Goal: Task Accomplishment & Management: Complete application form

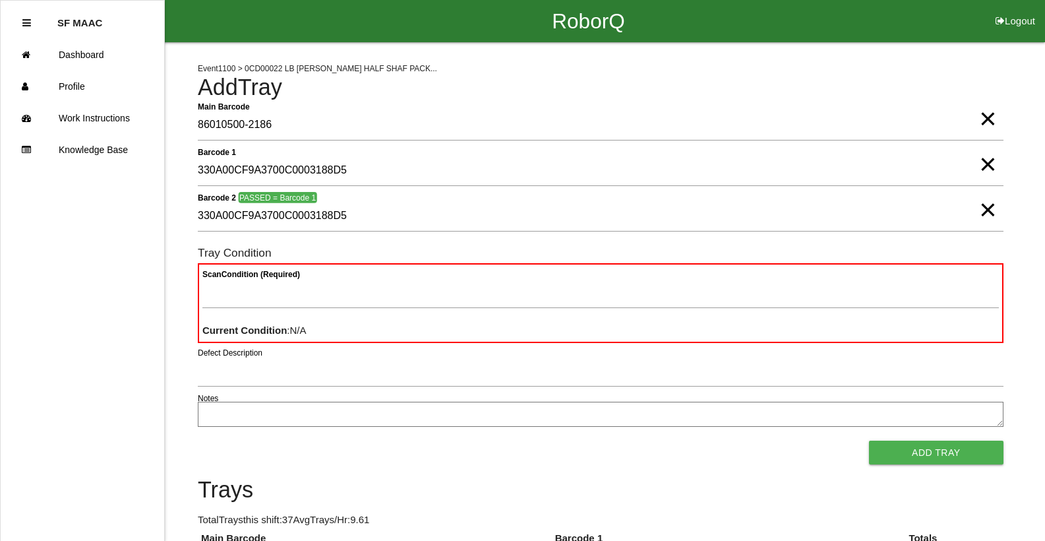
drag, startPoint x: 991, startPoint y: 217, endPoint x: 991, endPoint y: 202, distance: 14.5
click at [991, 210] on span "×" at bounding box center [987, 196] width 17 height 26
drag, startPoint x: 979, startPoint y: 162, endPoint x: 988, endPoint y: 156, distance: 10.8
click at [979, 163] on span "×" at bounding box center [987, 151] width 17 height 26
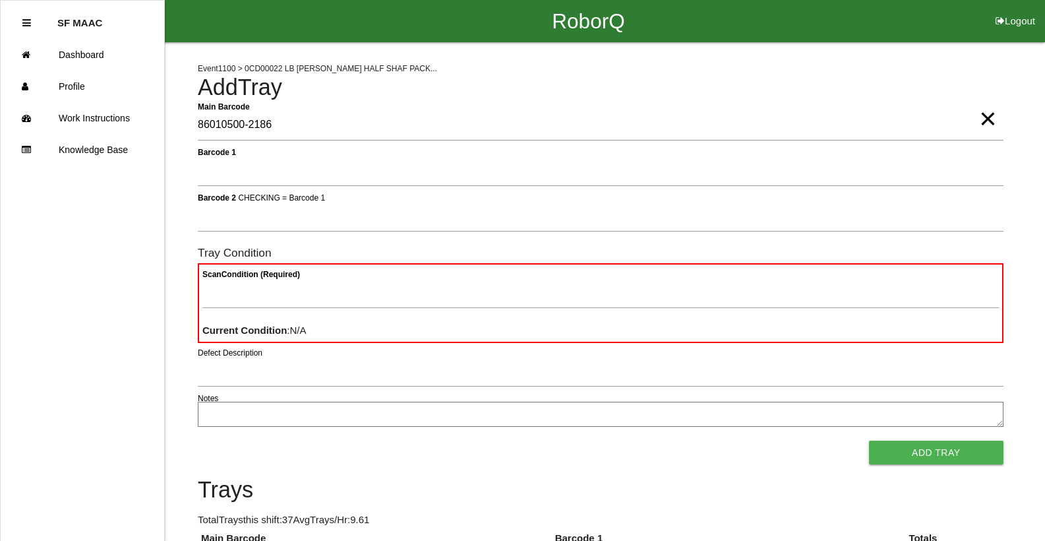
click at [989, 119] on span "×" at bounding box center [987, 105] width 17 height 26
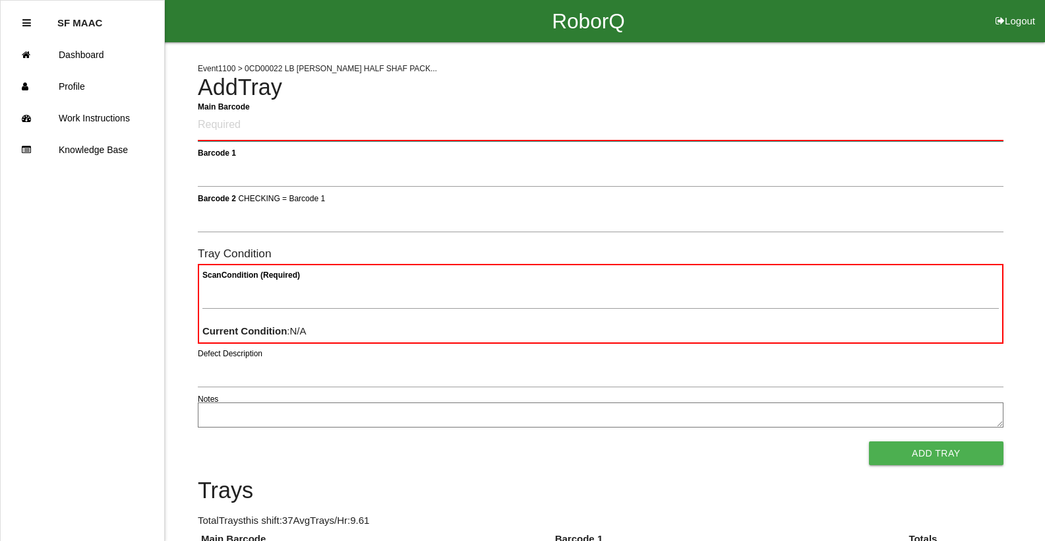
click at [956, 138] on Barcode "Main Barcode" at bounding box center [601, 125] width 806 height 31
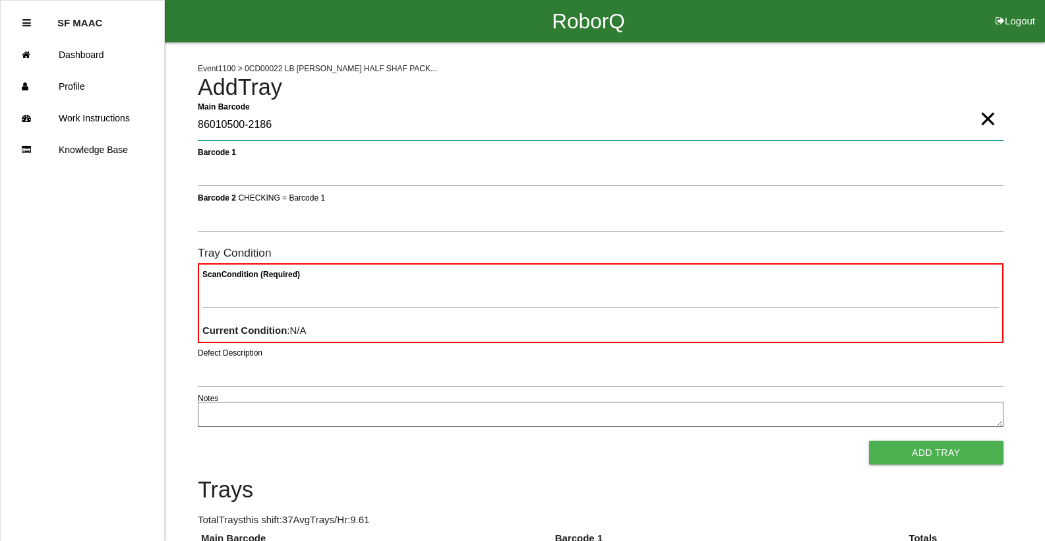
type Barcode "86010500-2186"
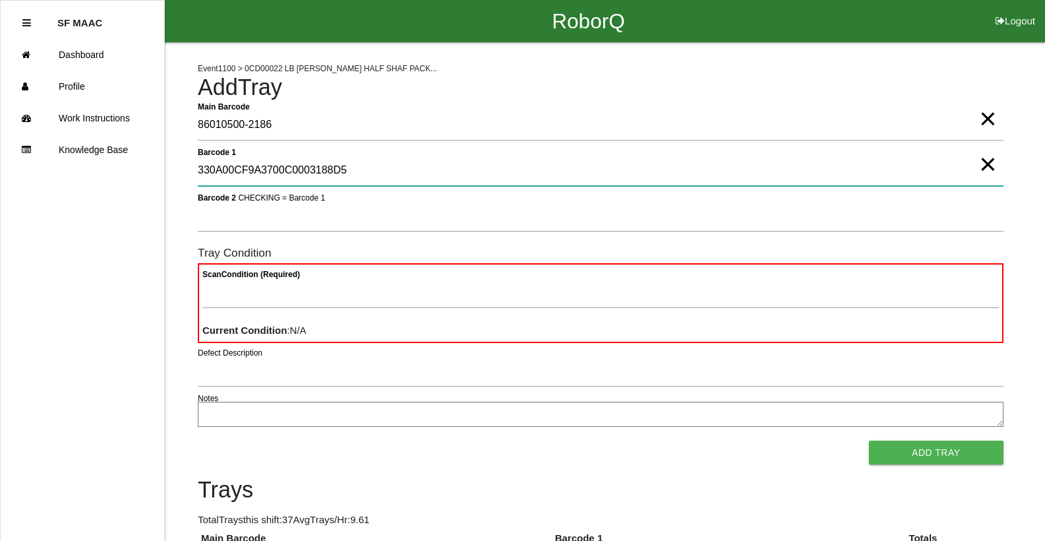
type 1 "330A00CF9A3700C0003188D5"
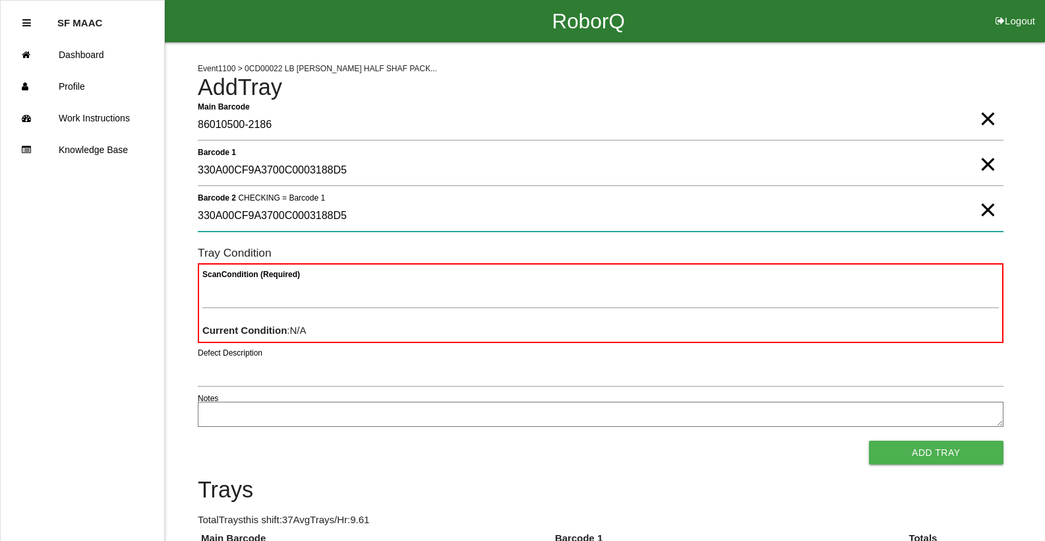
type 2 "330A00CF9A3700C0003188D5"
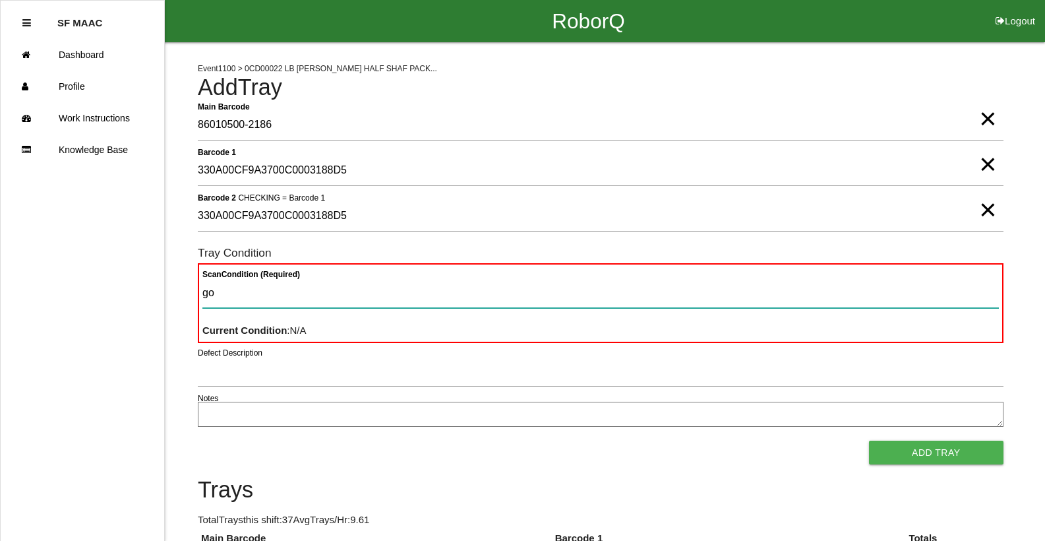
type Condition "goo"
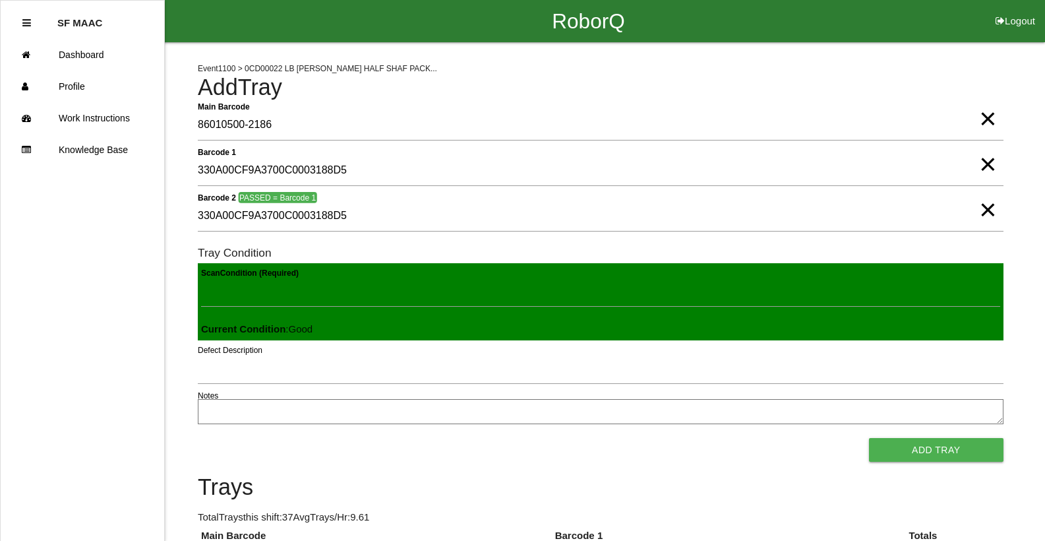
click at [869, 438] on button "Add Tray" at bounding box center [936, 450] width 135 height 24
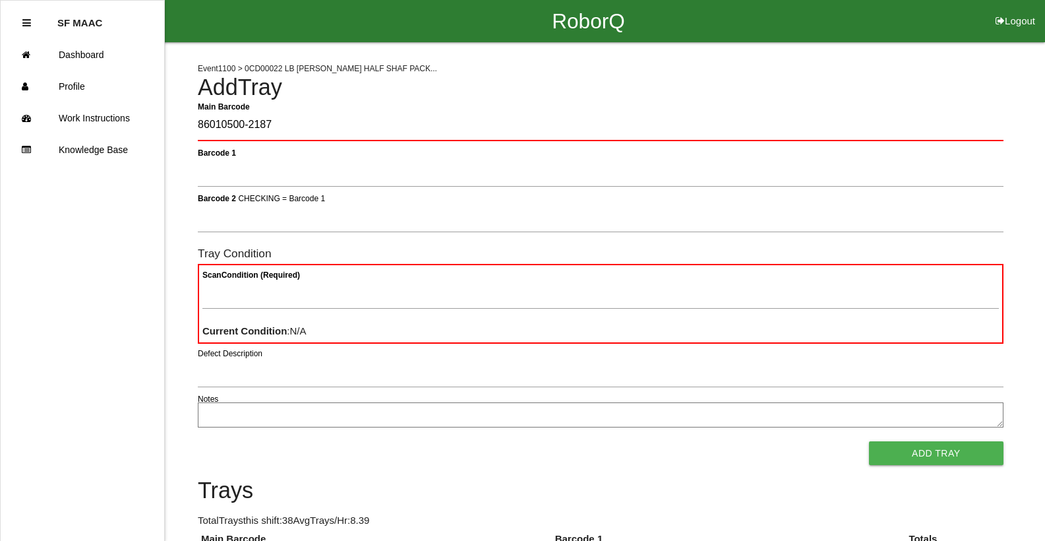
type Barcode "86010500-2187"
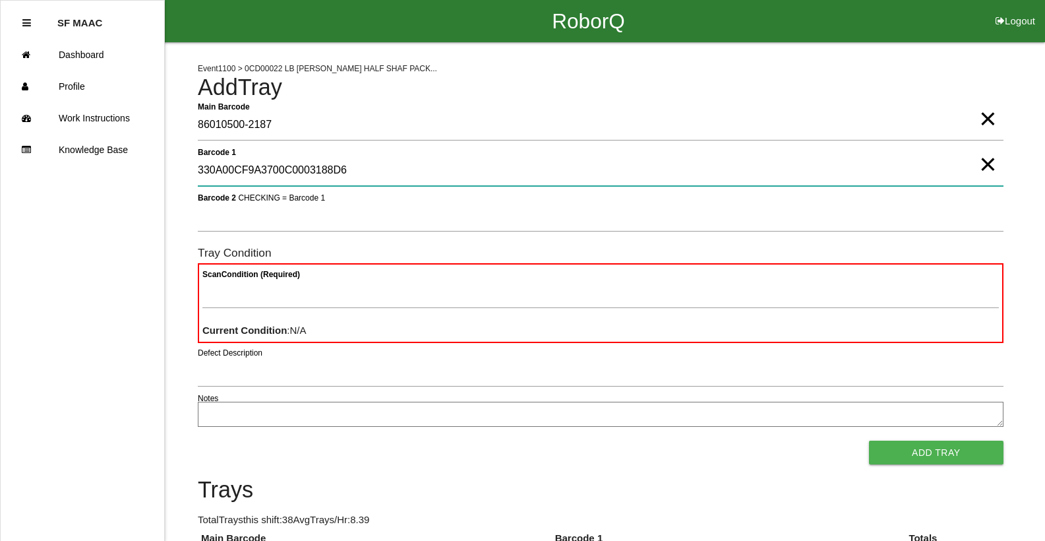
type 1 "330A00CF9A3700C0003188D6"
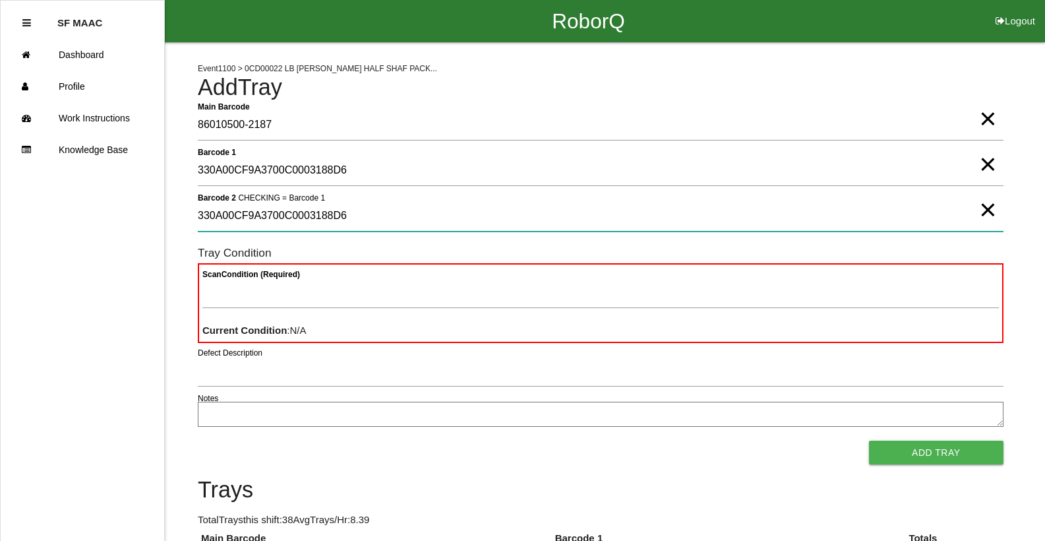
type 2 "330A00CF9A3700C0003188D6"
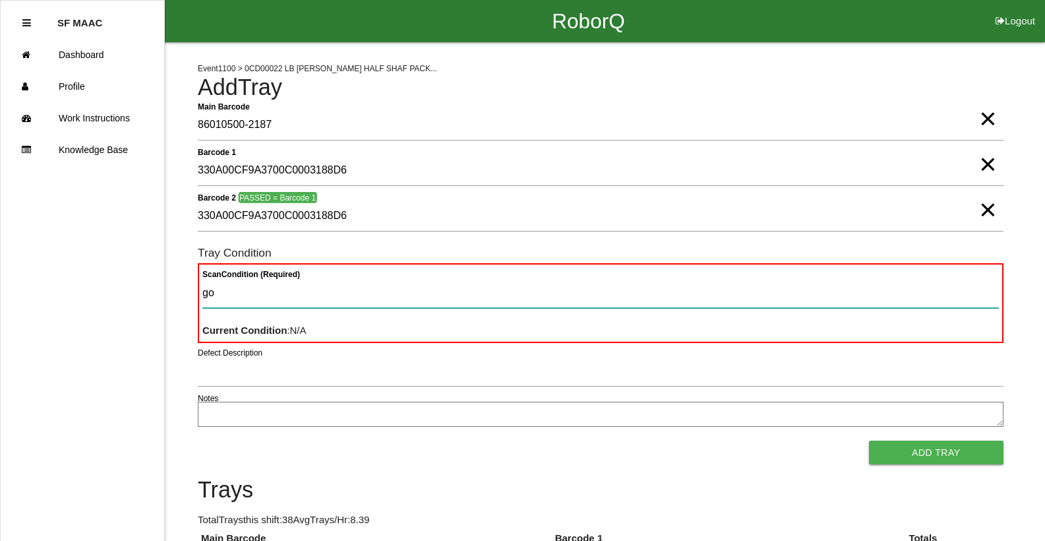
type Condition "goo"
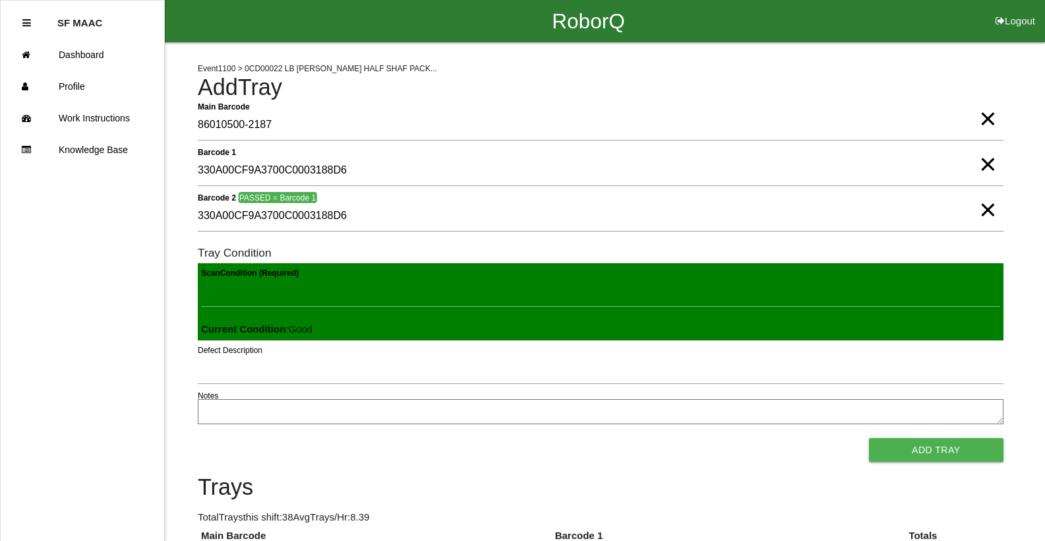
click at [869, 438] on button "Add Tray" at bounding box center [936, 450] width 135 height 24
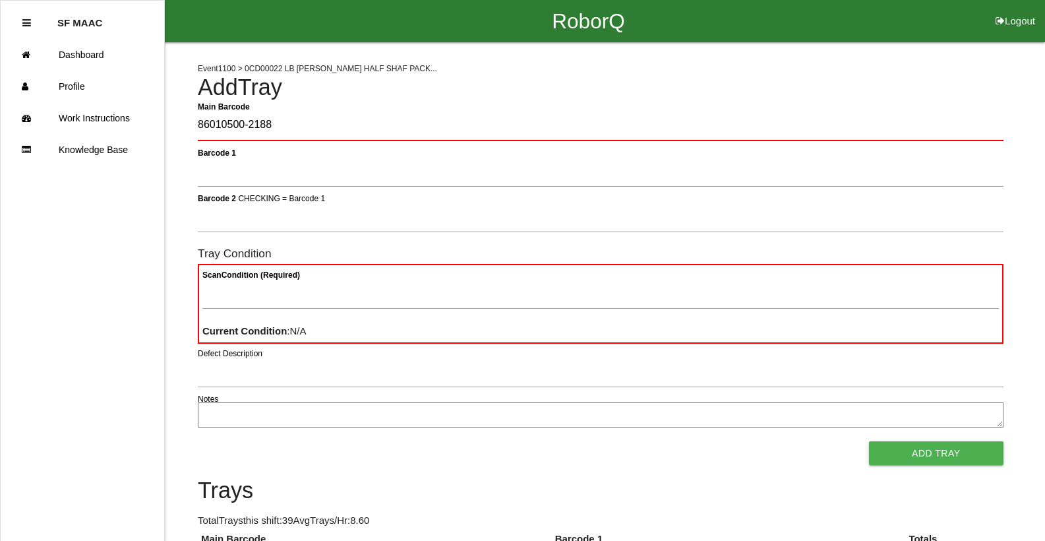
type Barcode "86010500-2188"
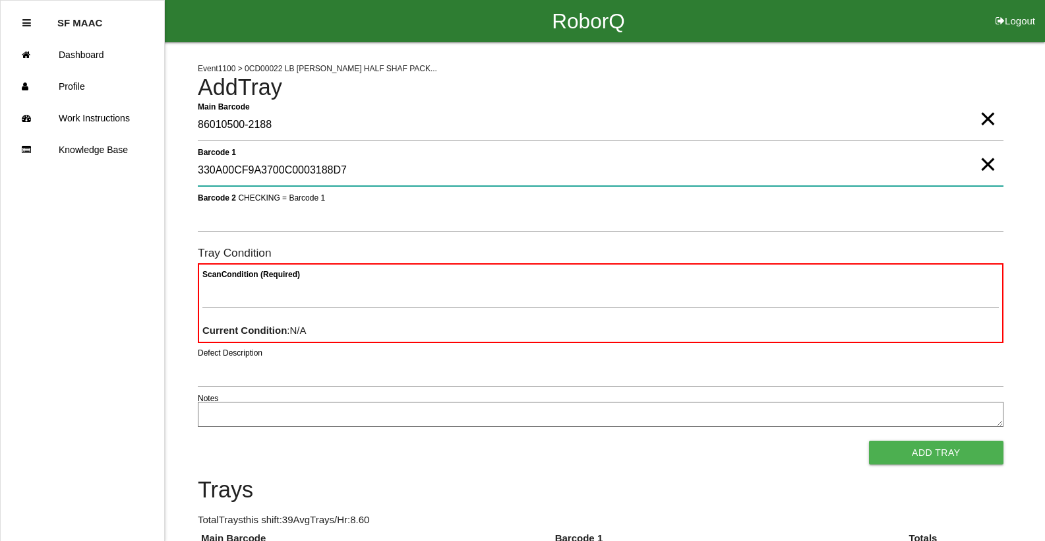
type 1 "330A00CF9A3700C0003188D7"
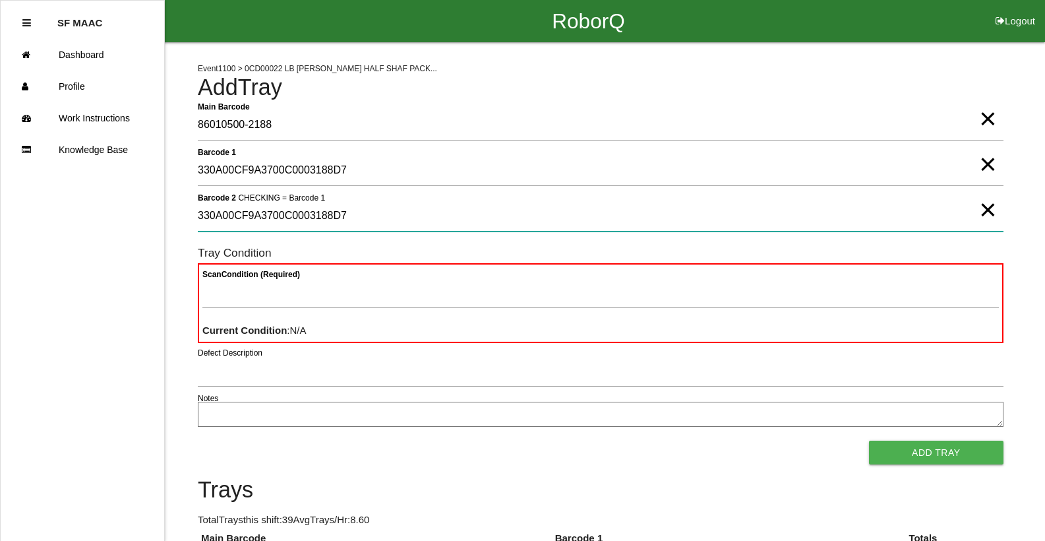
type 2 "330A00CF9A3700C0003188D7"
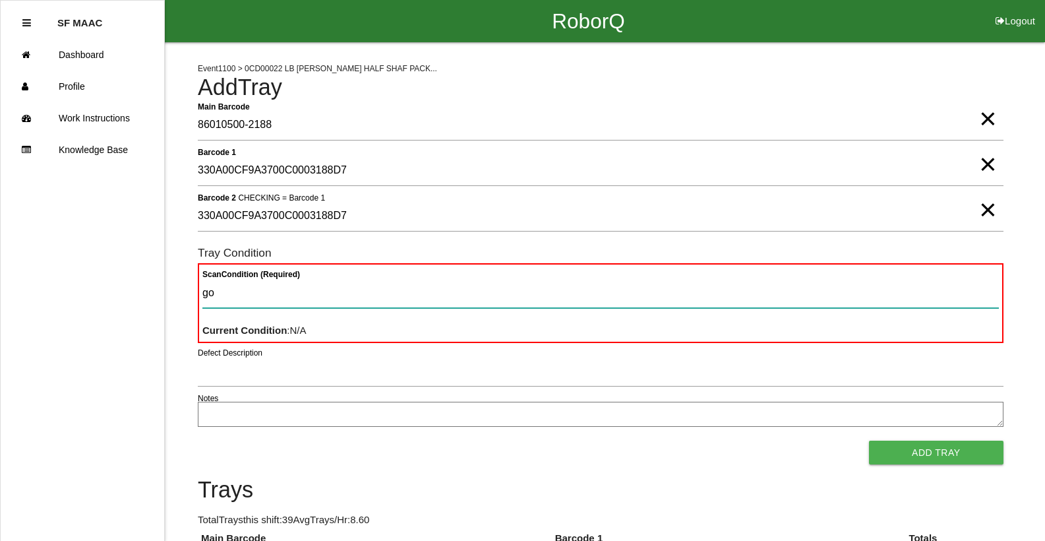
type Condition "goo"
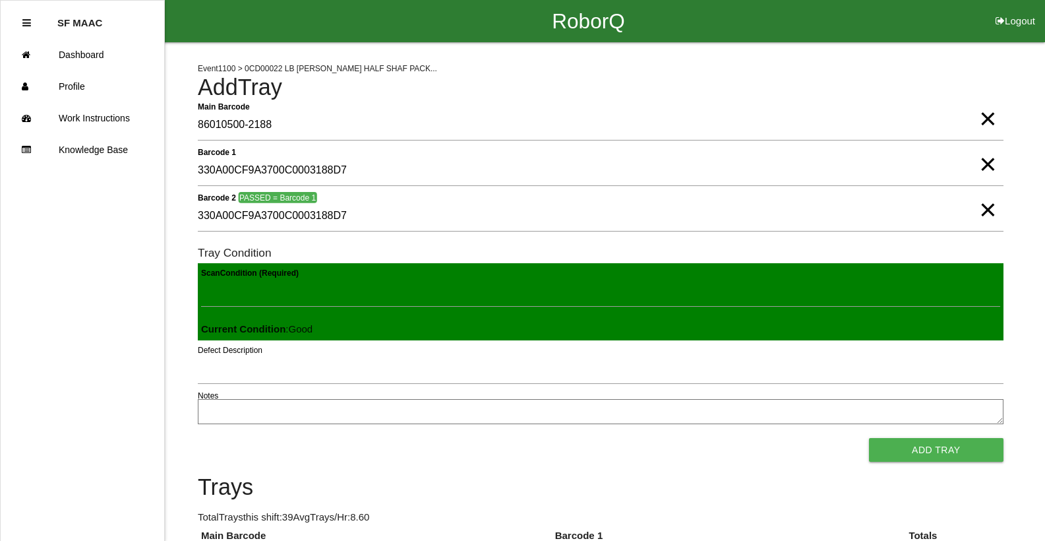
click at [869, 438] on button "Add Tray" at bounding box center [936, 450] width 135 height 24
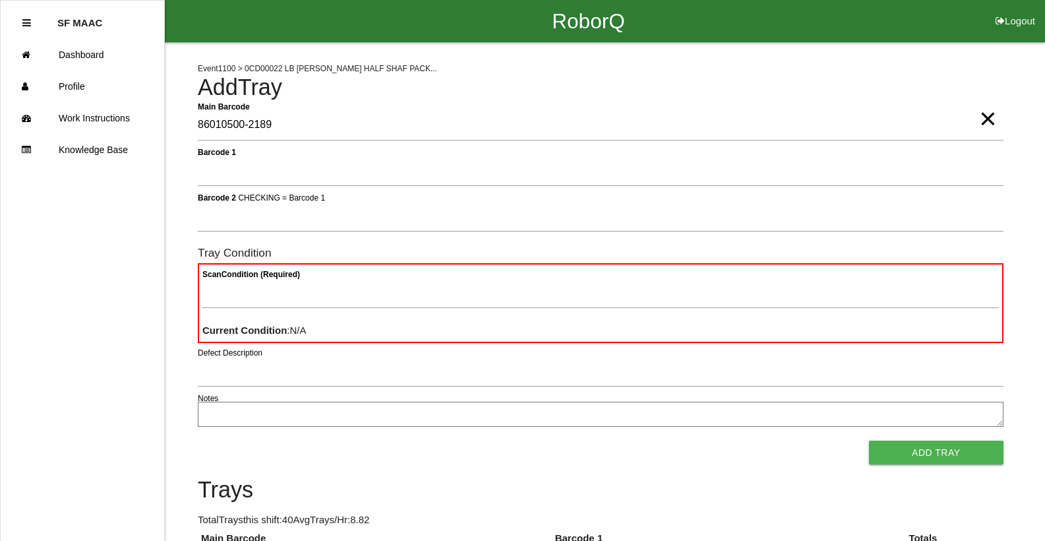
type Barcode "86010500-2189"
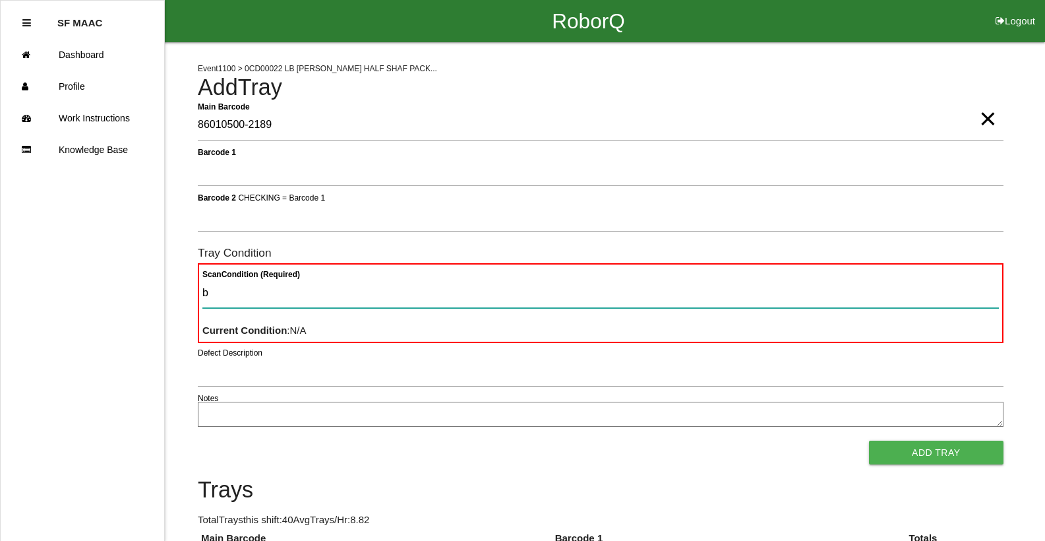
type Condition "ba"
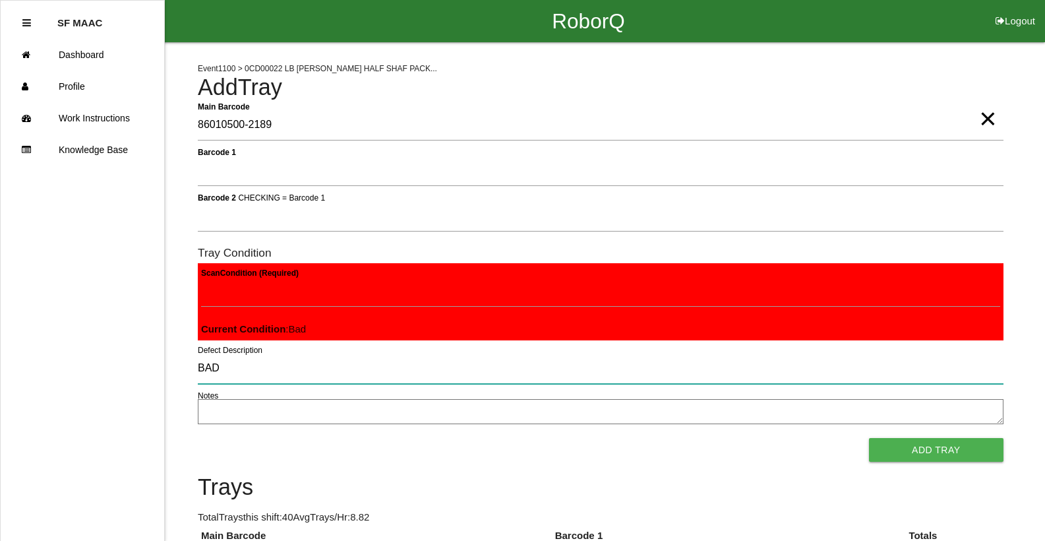
type input "BAD"
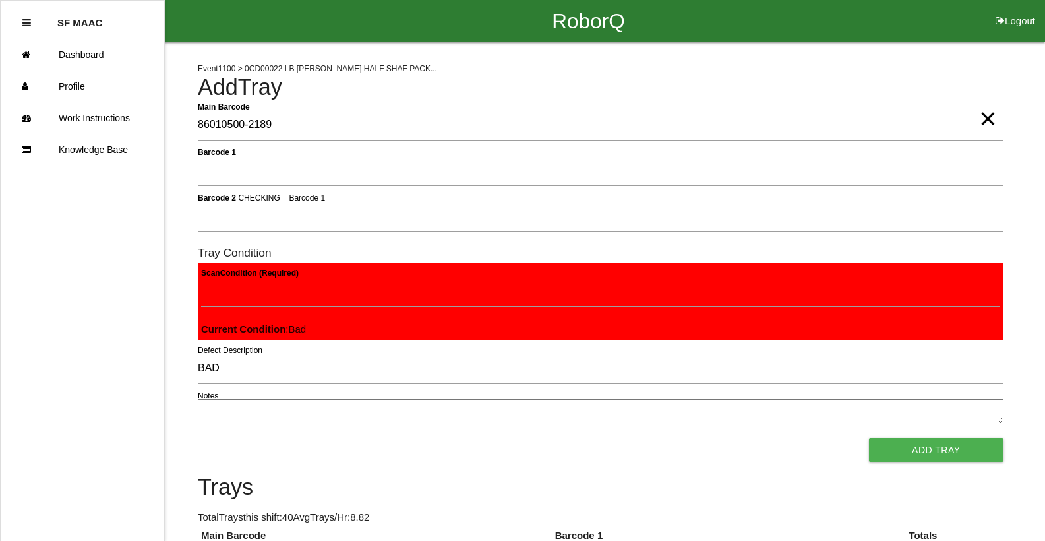
click at [989, 119] on span "×" at bounding box center [987, 105] width 17 height 26
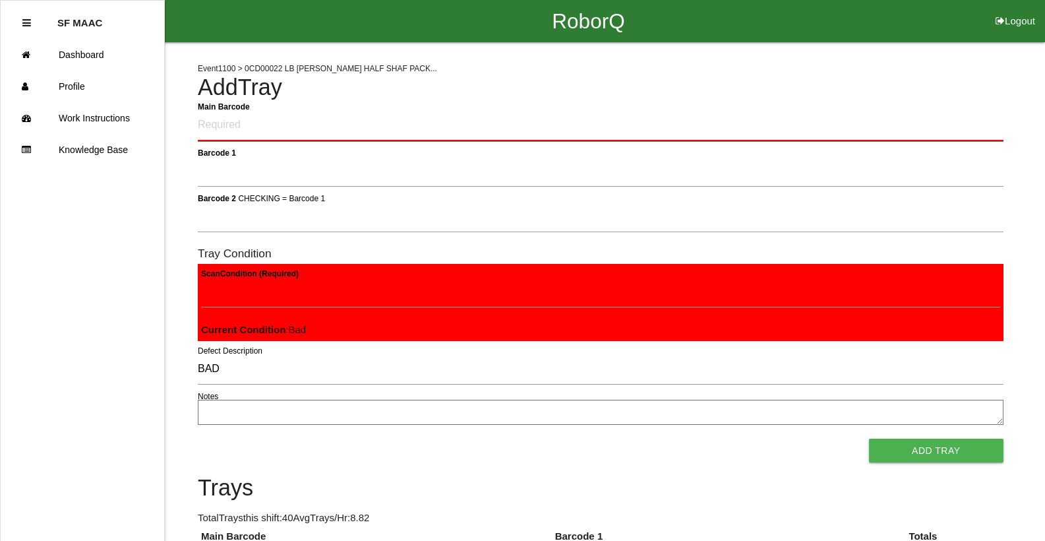
click at [990, 126] on Barcode "Main Barcode" at bounding box center [601, 125] width 806 height 31
type Barcode "86010500-2189"
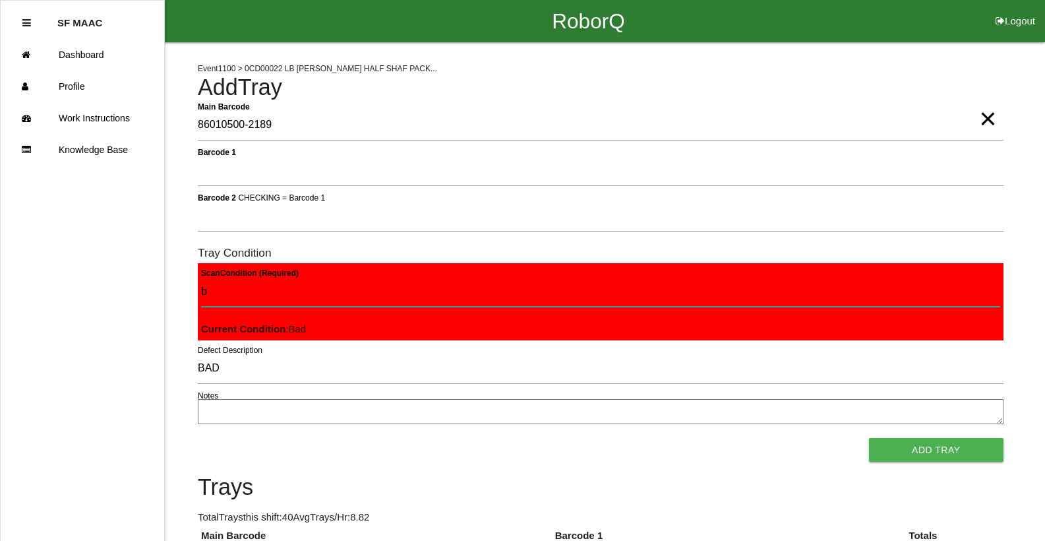
type Condition "ba"
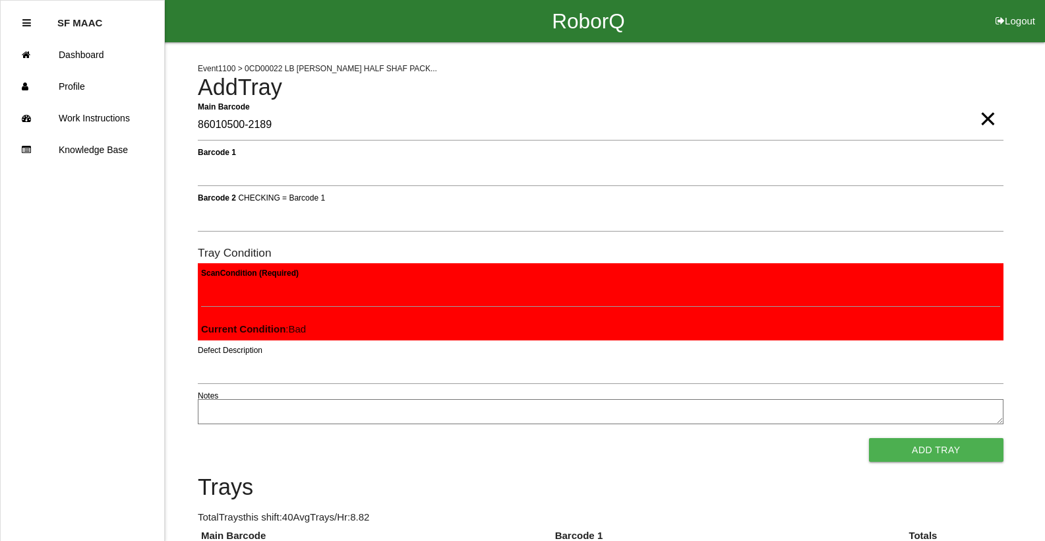
click button "Add Tray" at bounding box center [936, 450] width 135 height 24
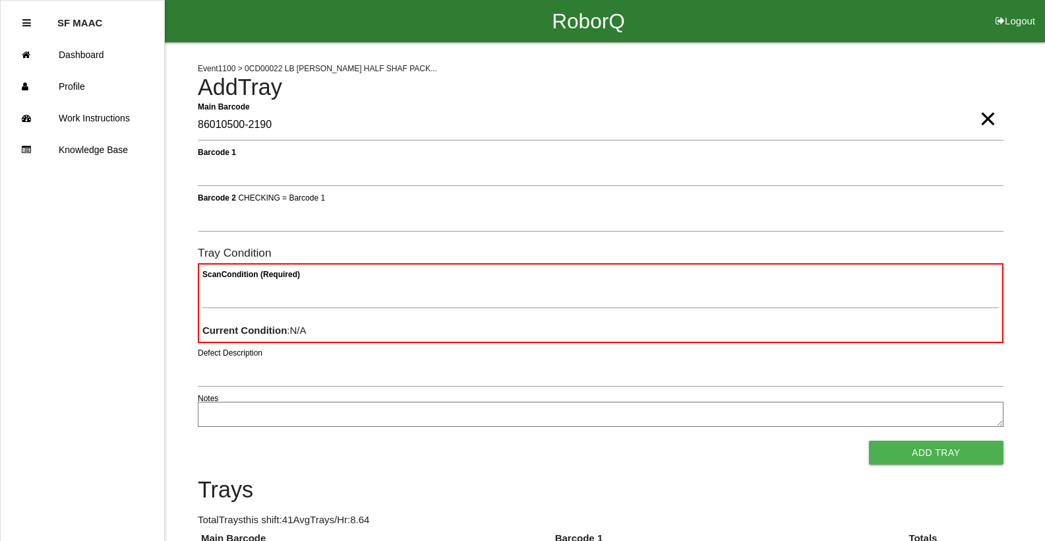
type Barcode "86010500-2190"
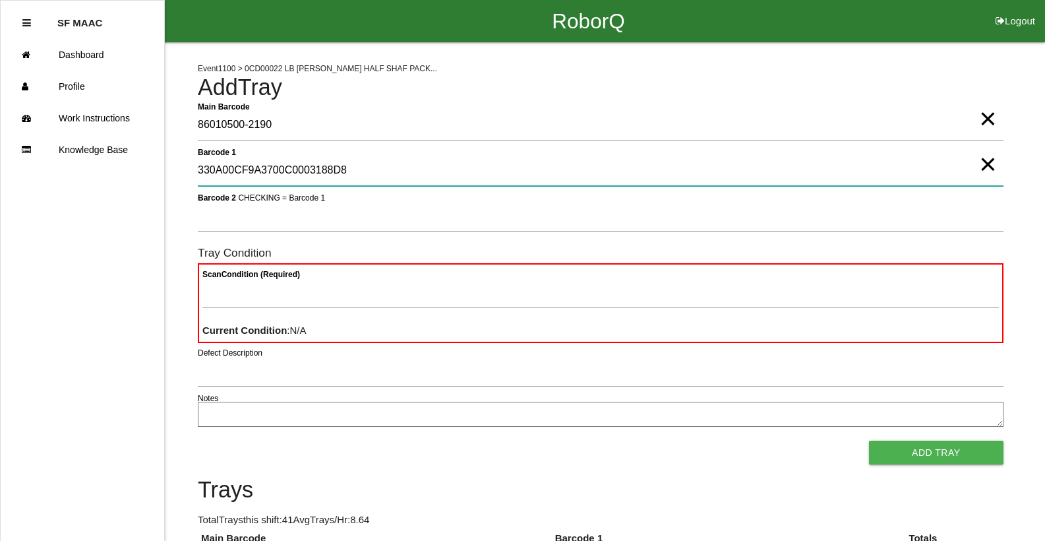
type 1 "330A00CF9A3700C0003188D8"
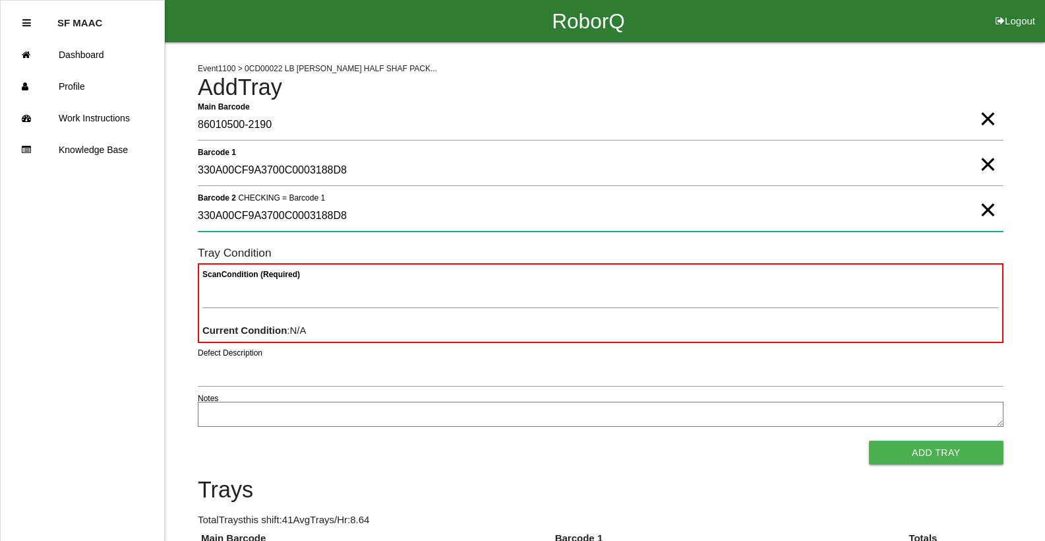
type 2 "330A00CF9A3700C0003188D8"
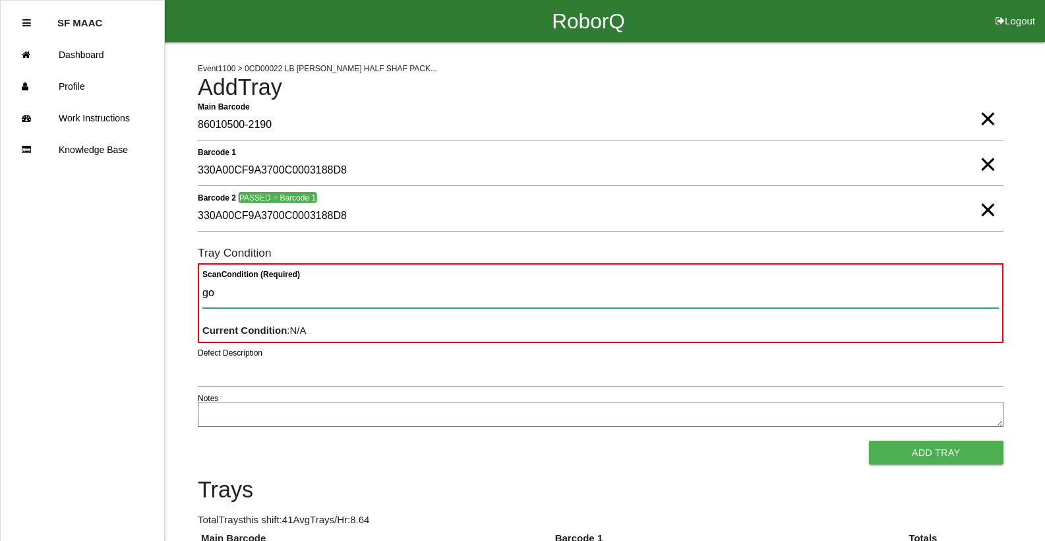
type Condition "goo"
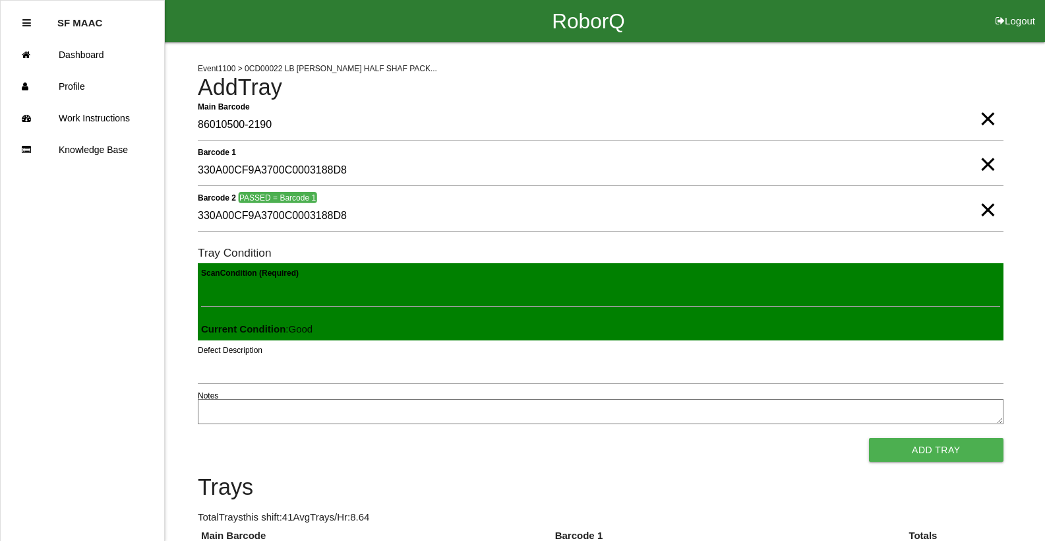
click at [869, 438] on button "Add Tray" at bounding box center [936, 450] width 135 height 24
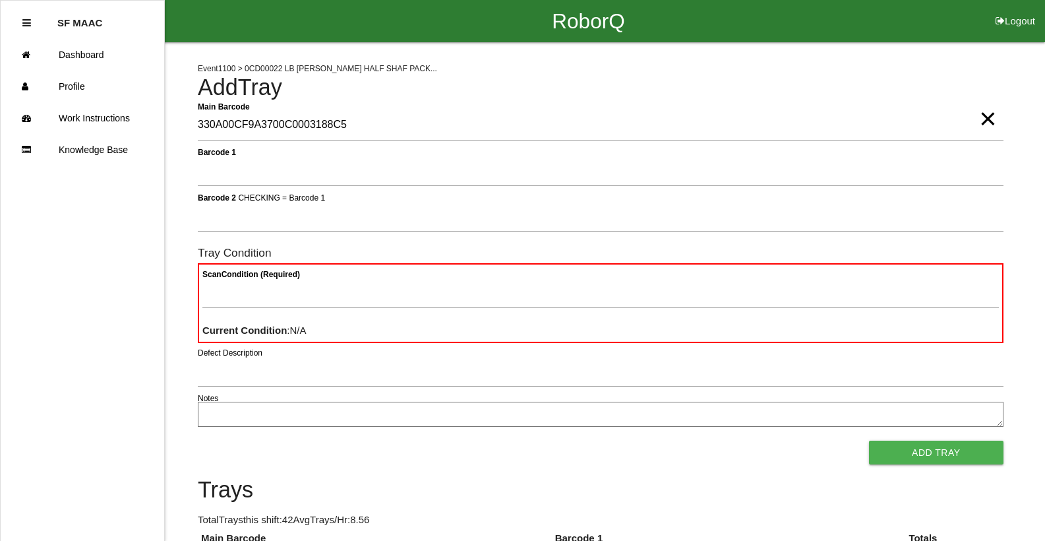
type Barcode "330A00CF9A3700C0003188C5"
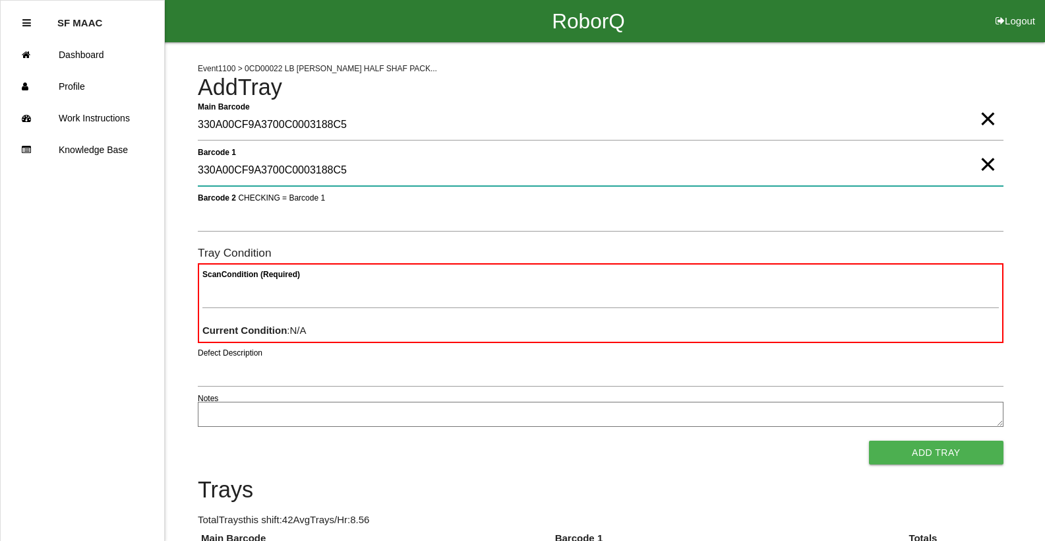
type 1 "330A00CF9A3700C0003188C5"
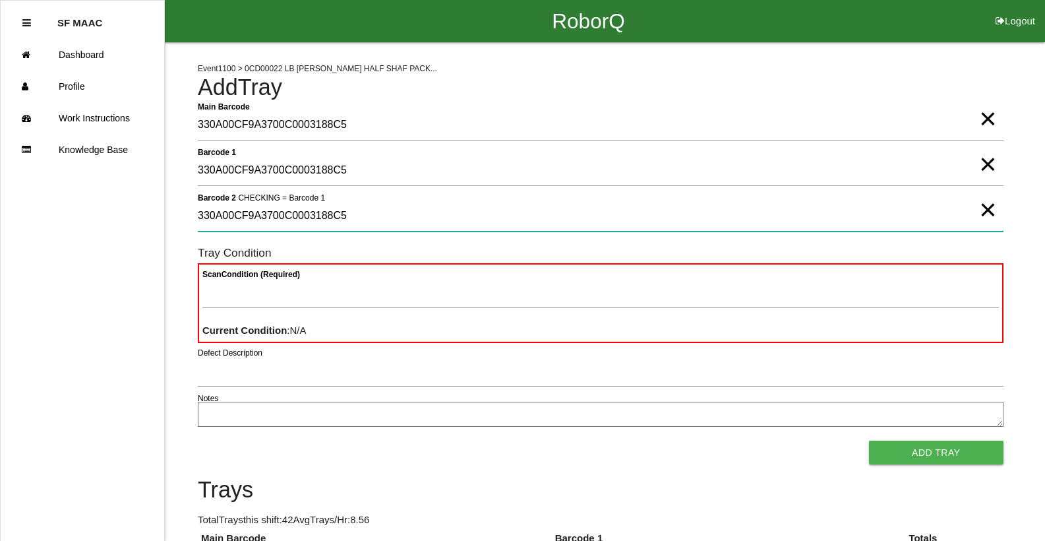
type 2 "330A00CF9A3700C0003188C5"
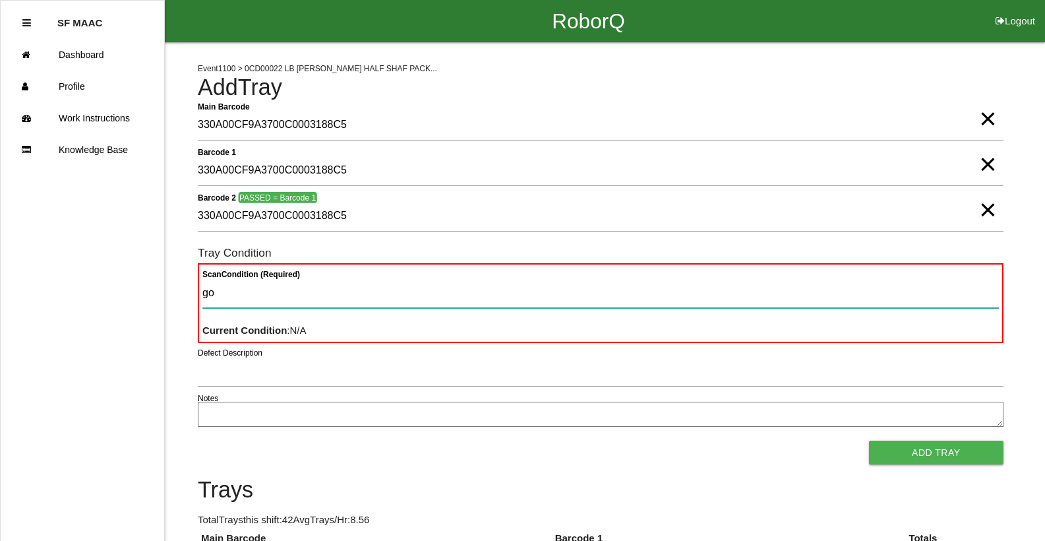
type Condition "goo"
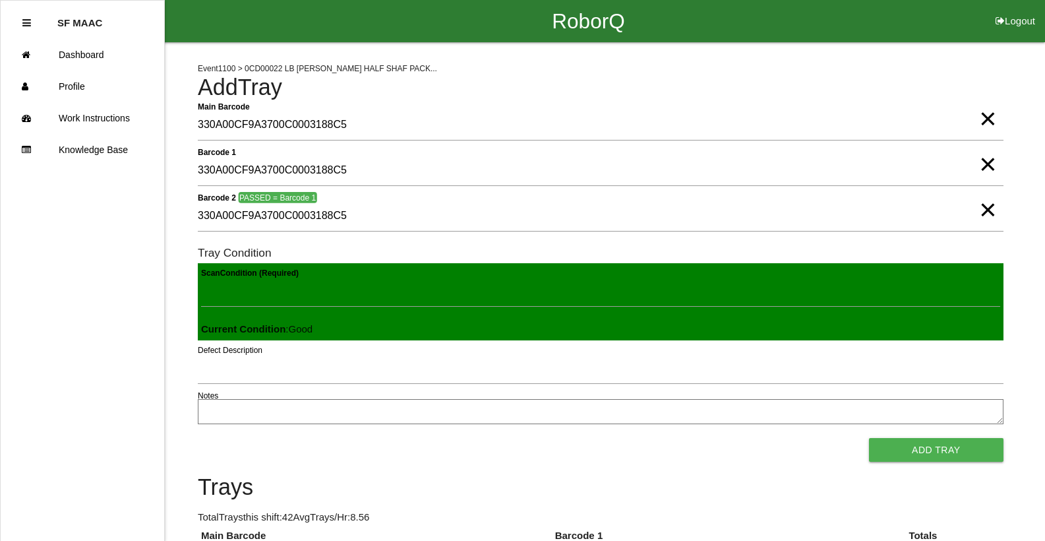
click at [869, 438] on button "Add Tray" at bounding box center [936, 450] width 135 height 24
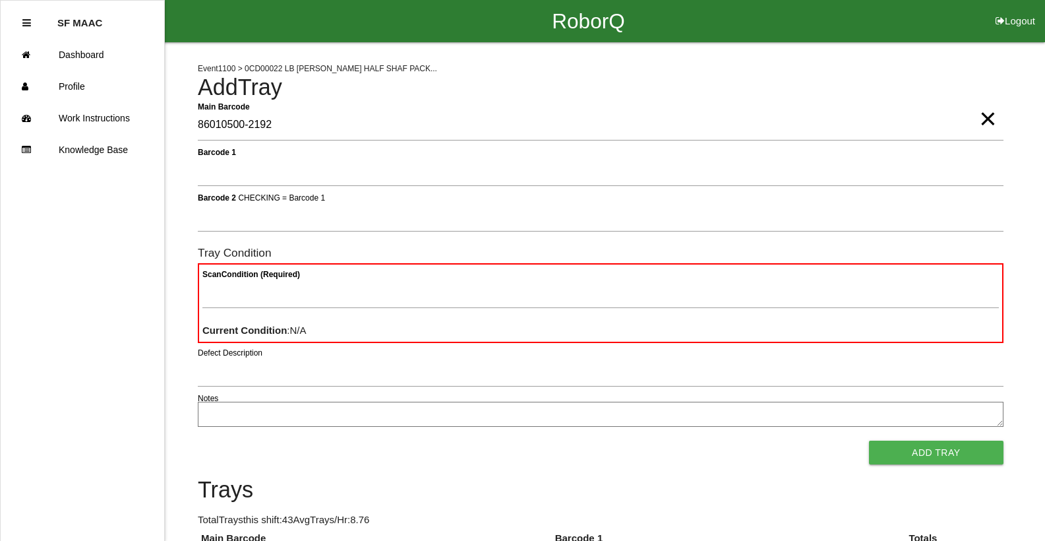
type Barcode "86010500-2192"
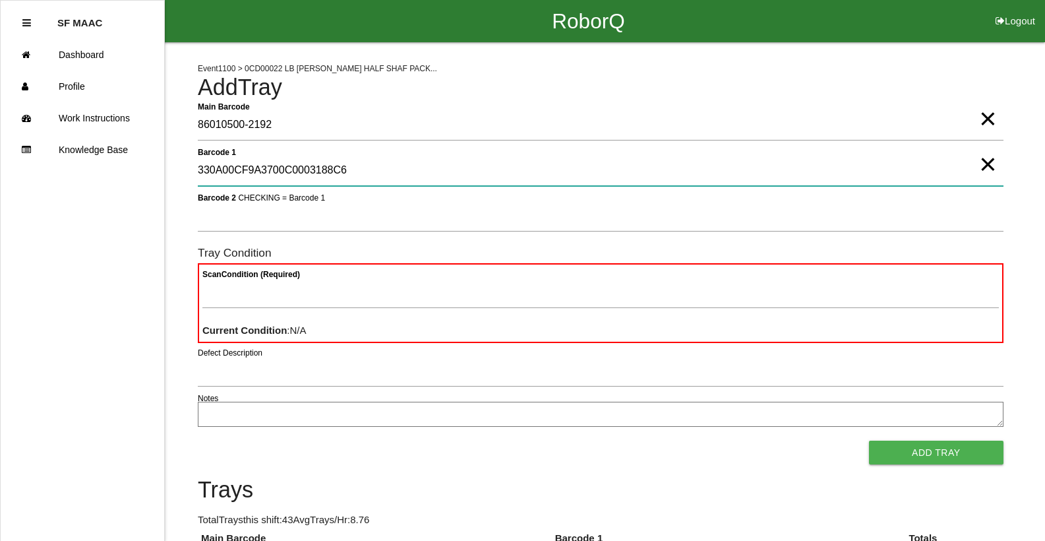
type 1 "330A00CF9A3700C0003188C6"
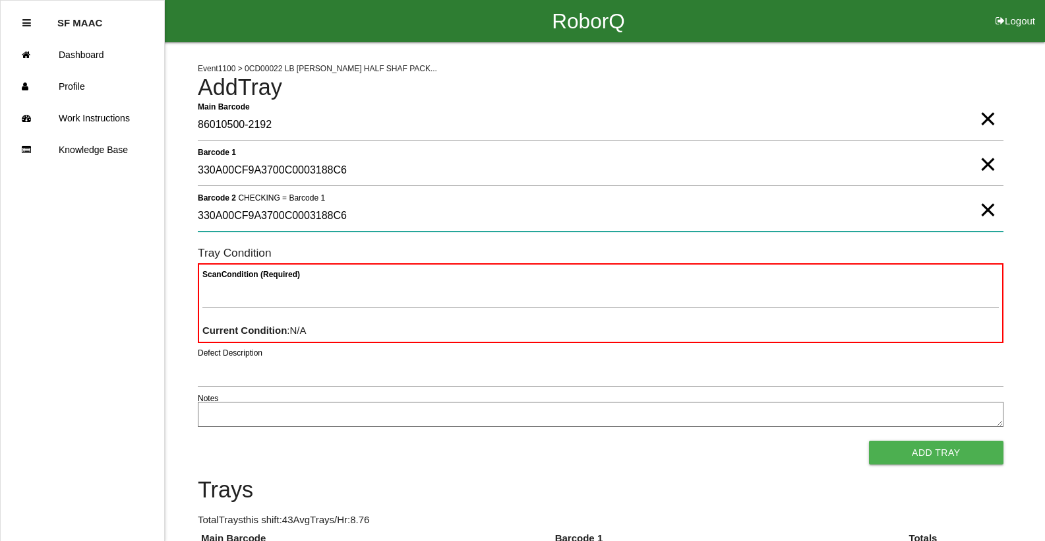
type 2 "330A00CF9A3700C0003188C6"
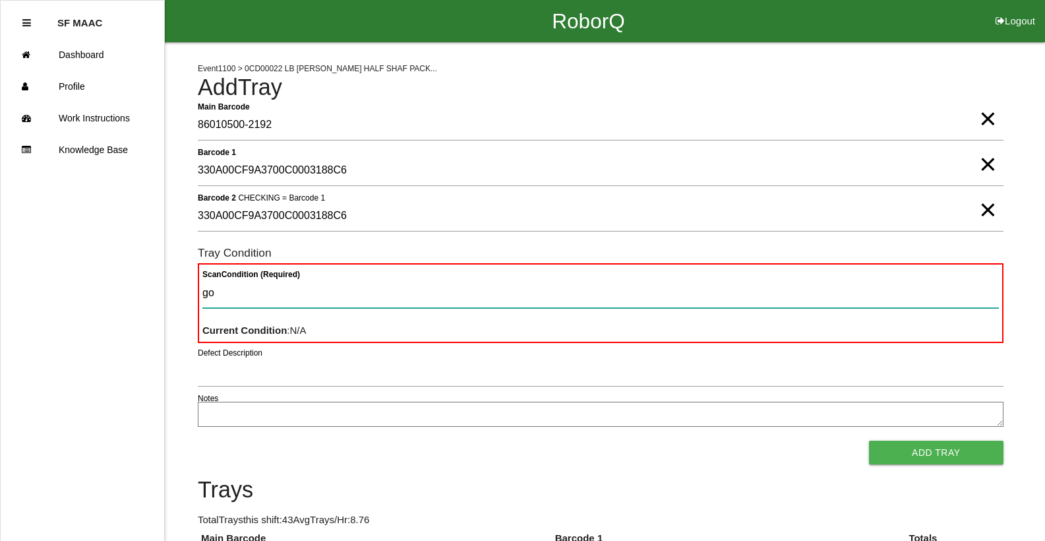
type Condition "goo"
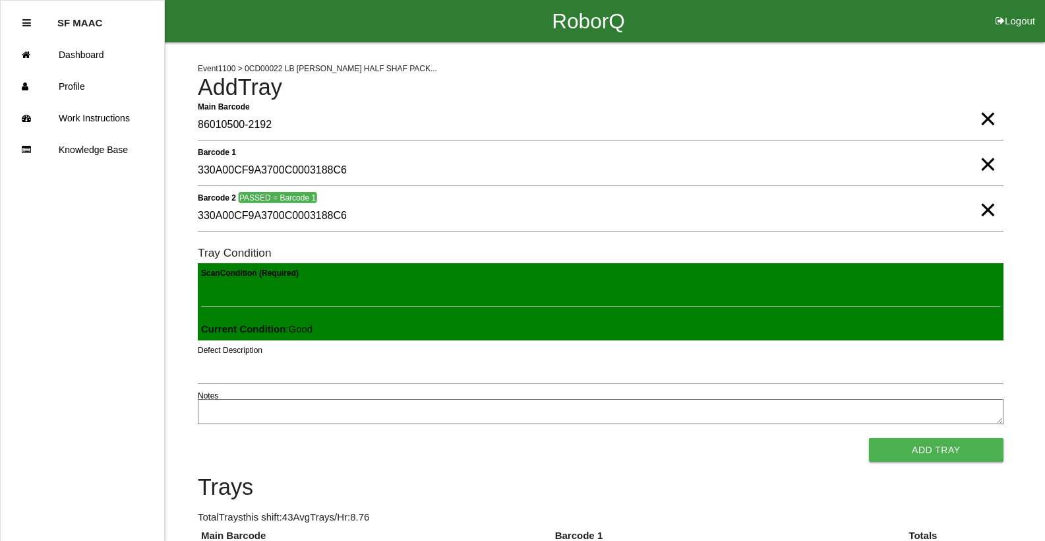
click at [869, 438] on button "Add Tray" at bounding box center [936, 450] width 135 height 24
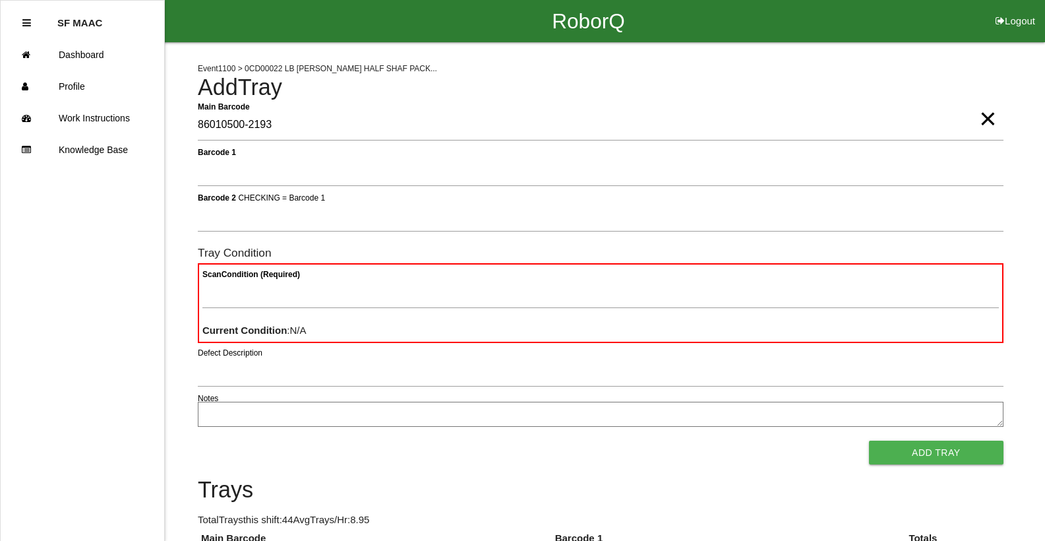
type Barcode "86010500-2193"
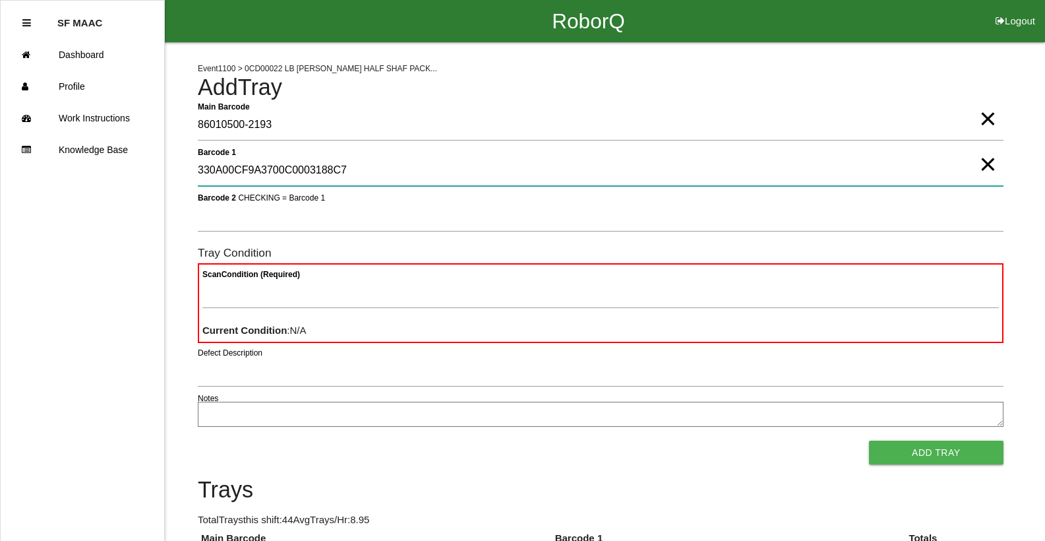
type 1 "330A00CF9A3700C0003188C7"
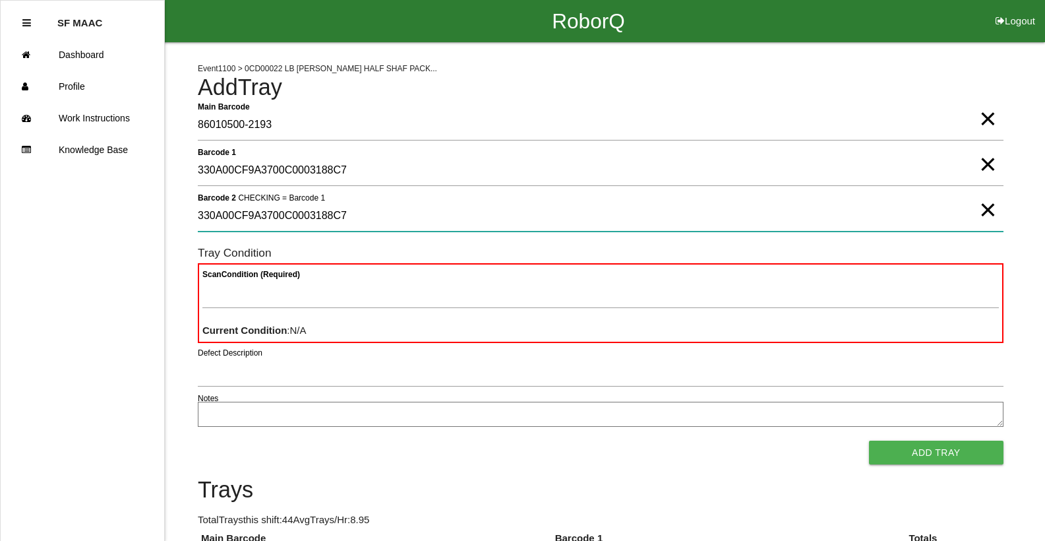
type 2 "330A00CF9A3700C0003188C7"
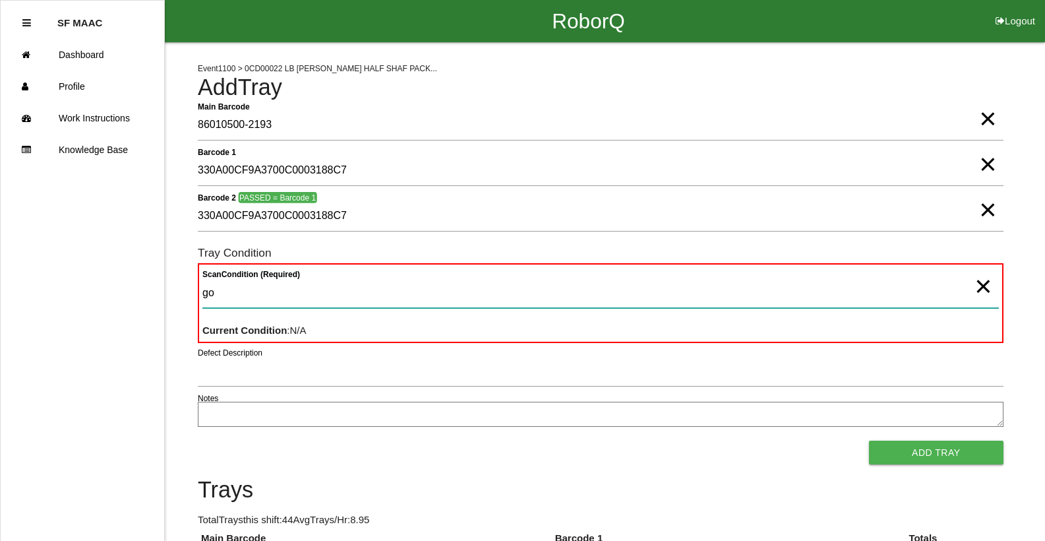
type Condition "goo"
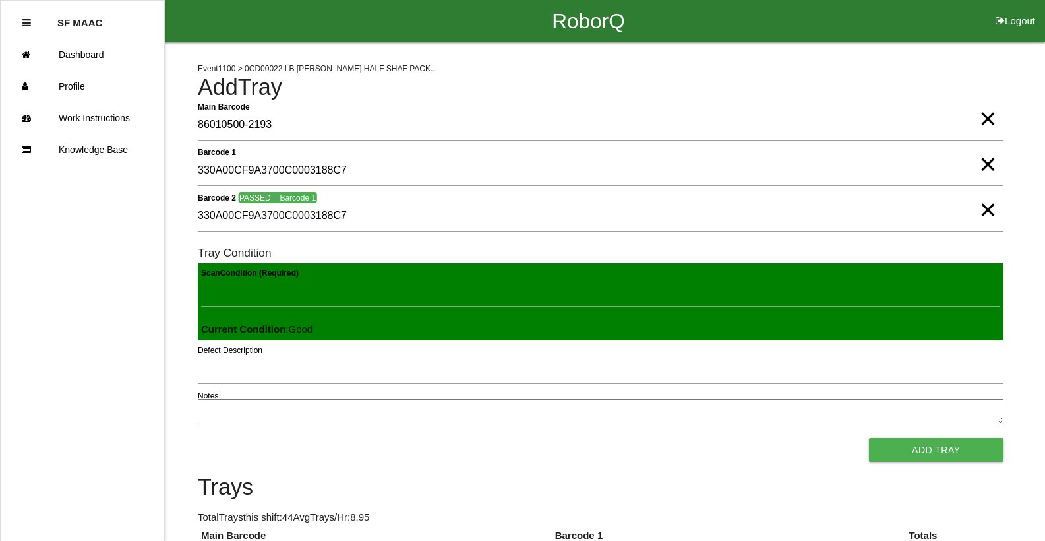
click at [869, 438] on button "Add Tray" at bounding box center [936, 450] width 135 height 24
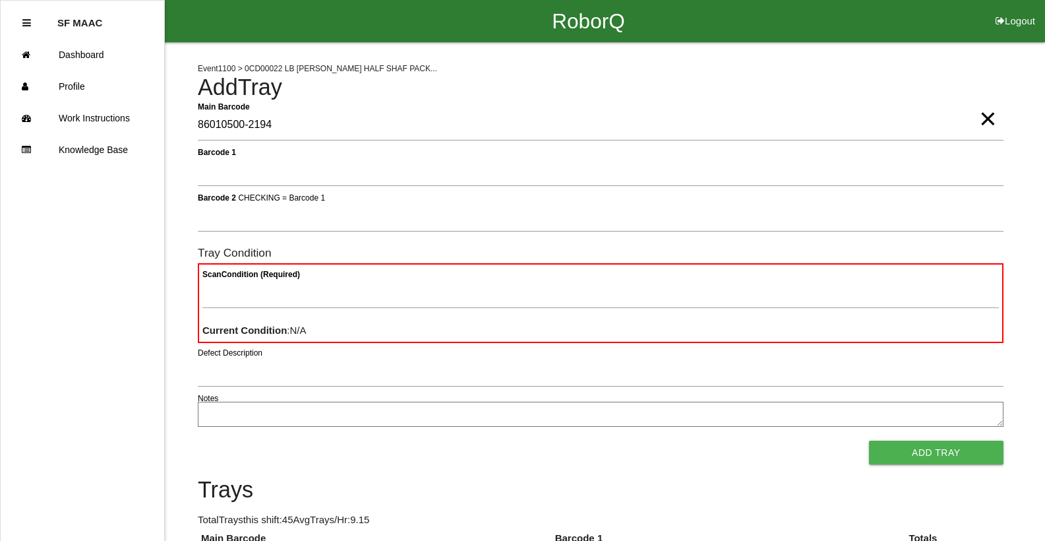
type Barcode "86010500-2194"
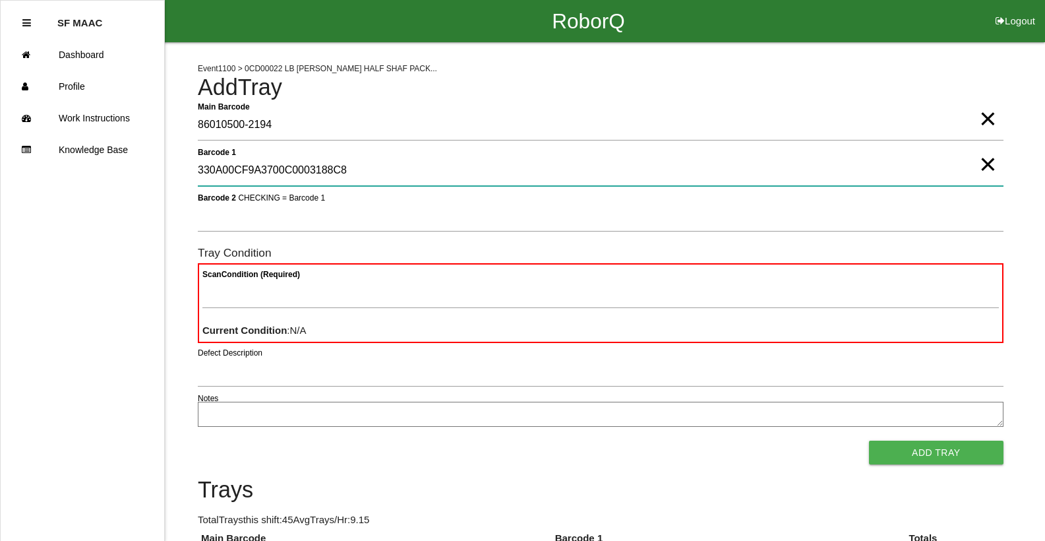
type 1 "330A00CF9A3700C0003188C8"
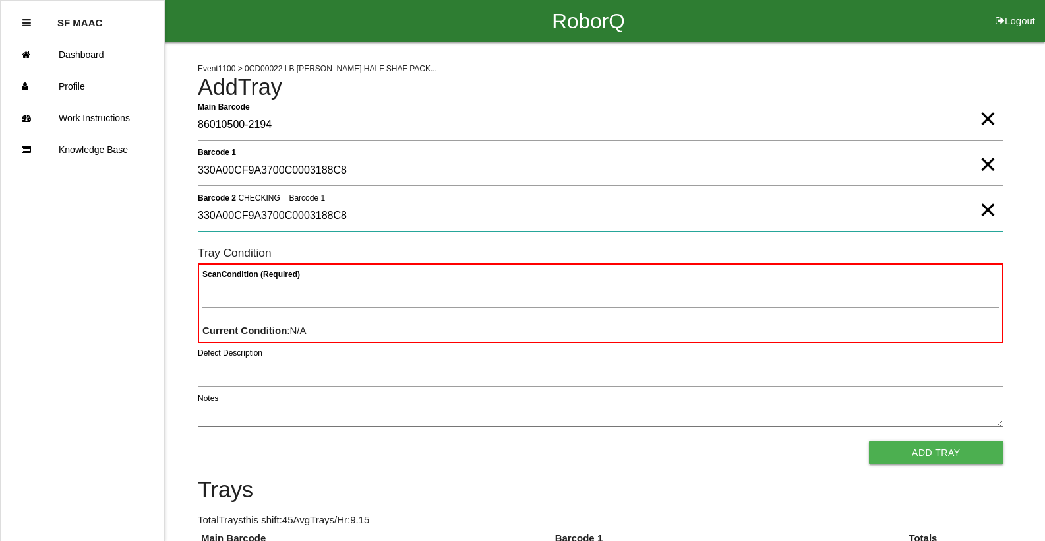
type 2 "330A00CF9A3700C0003188C8"
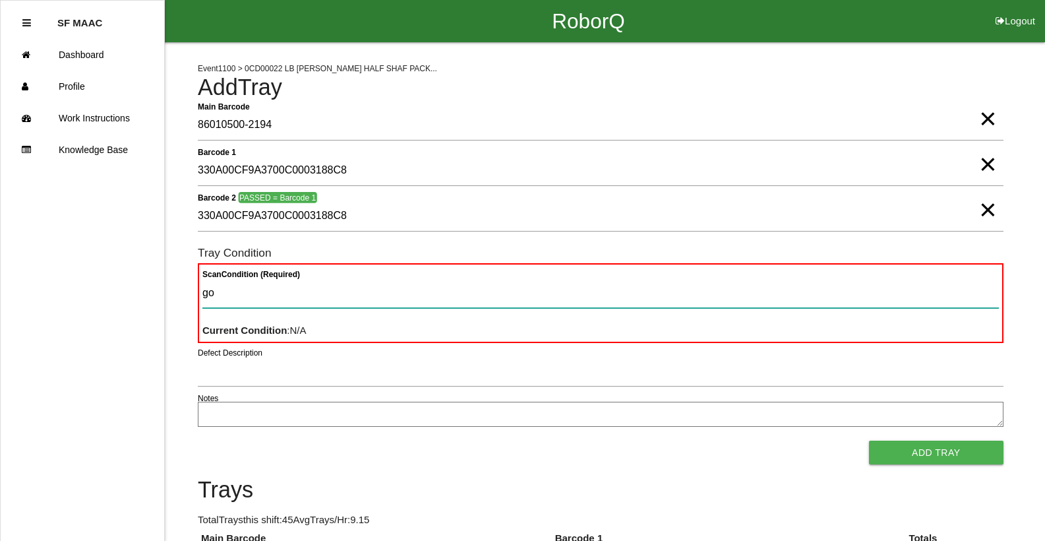
type Condition "goo"
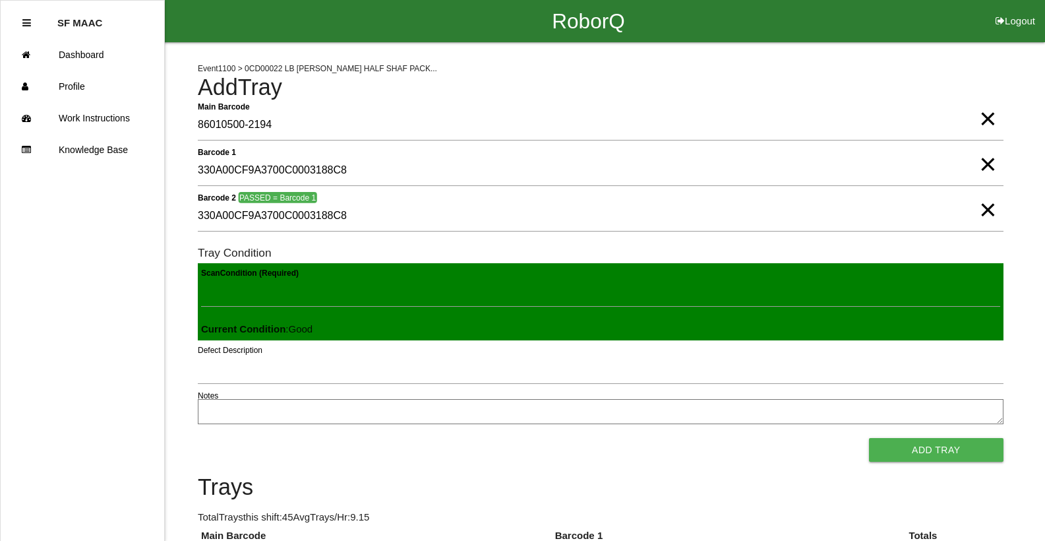
click at [869, 438] on button "Add Tray" at bounding box center [936, 450] width 135 height 24
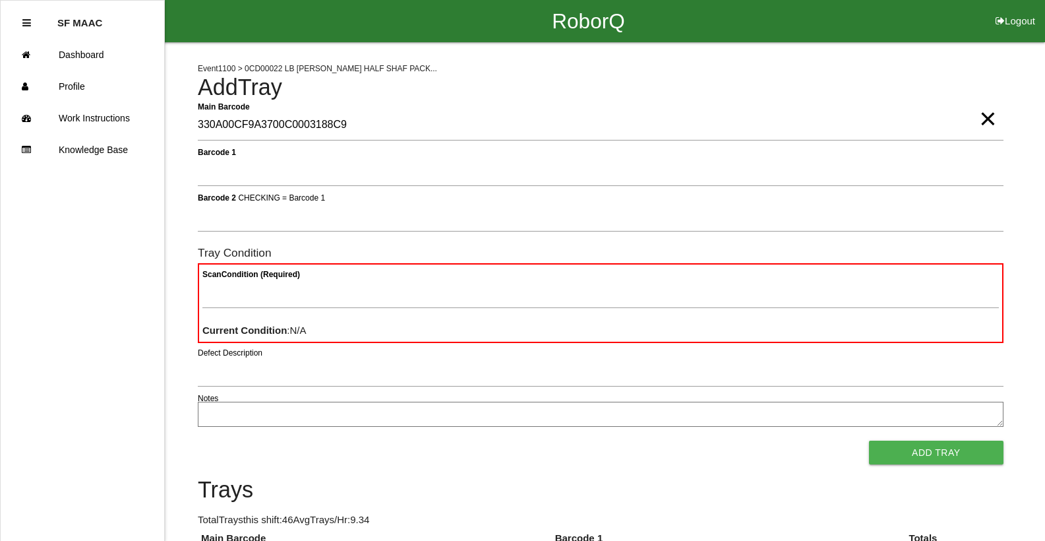
type Barcode "330A00CF9A3700C0003188C9"
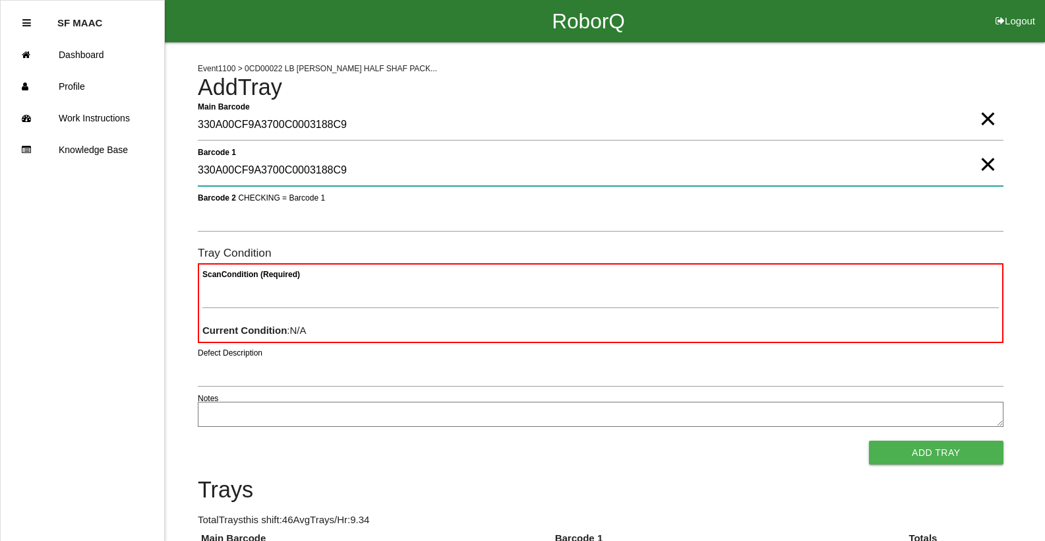
type 1 "330A00CF9A3700C0003188C9"
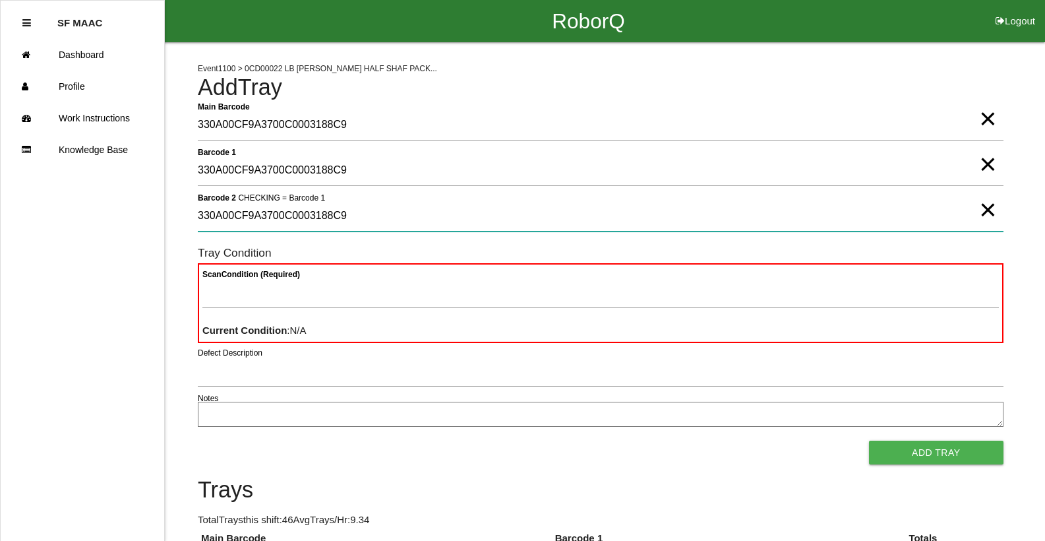
type 2 "330A00CF9A3700C0003188C9"
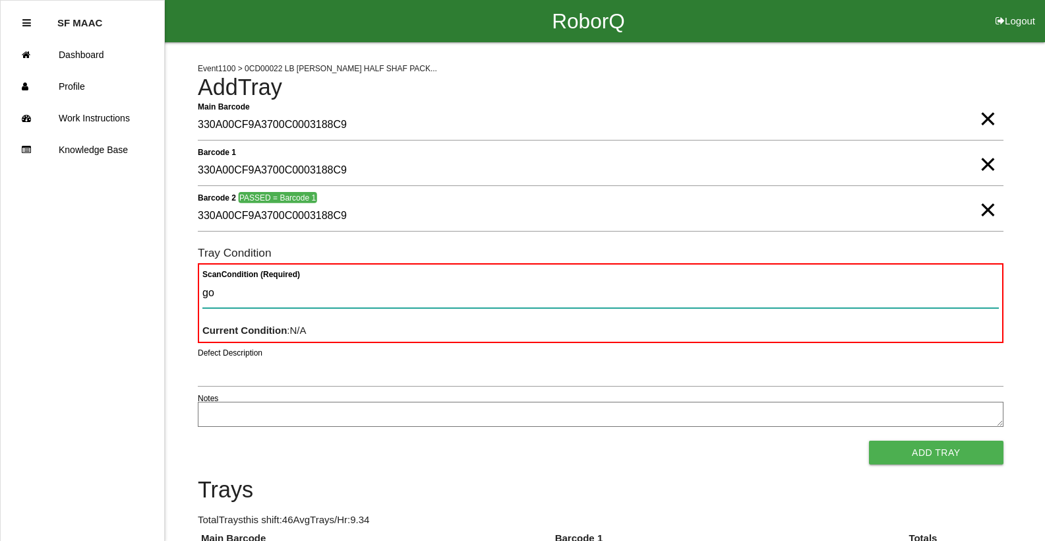
type Condition "goo"
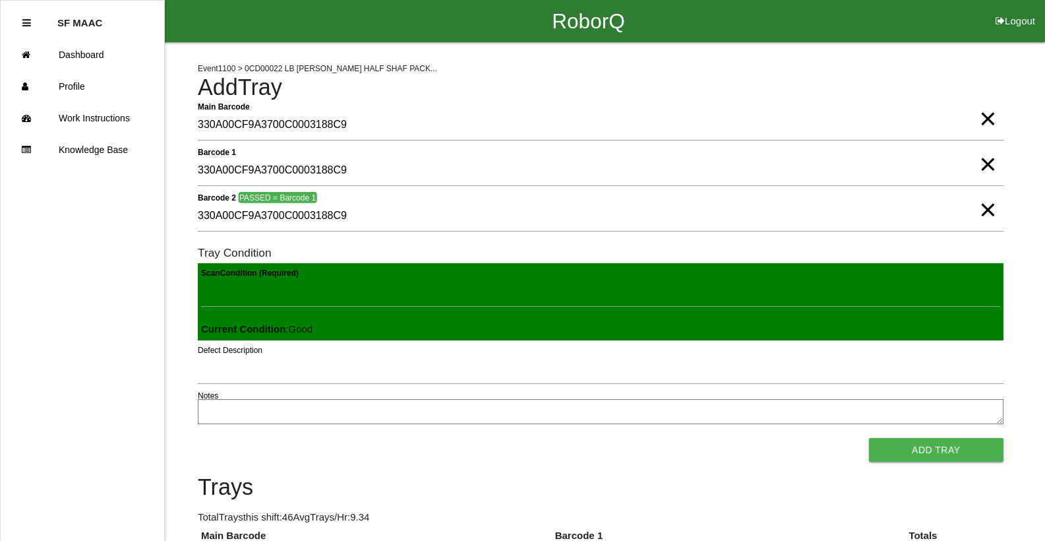
click at [869, 438] on button "Add Tray" at bounding box center [936, 450] width 135 height 24
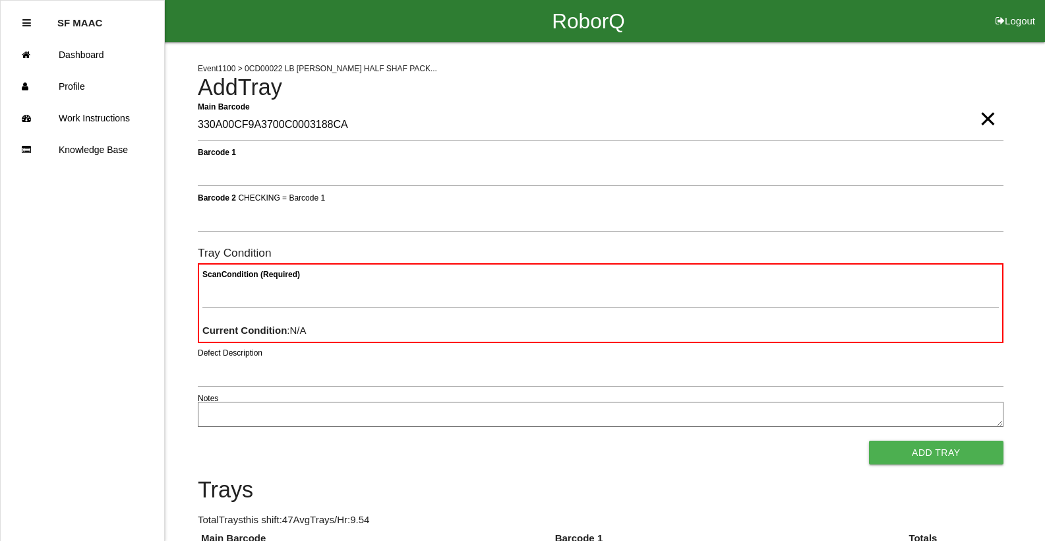
type Barcode "330A00CF9A3700C0003188CA"
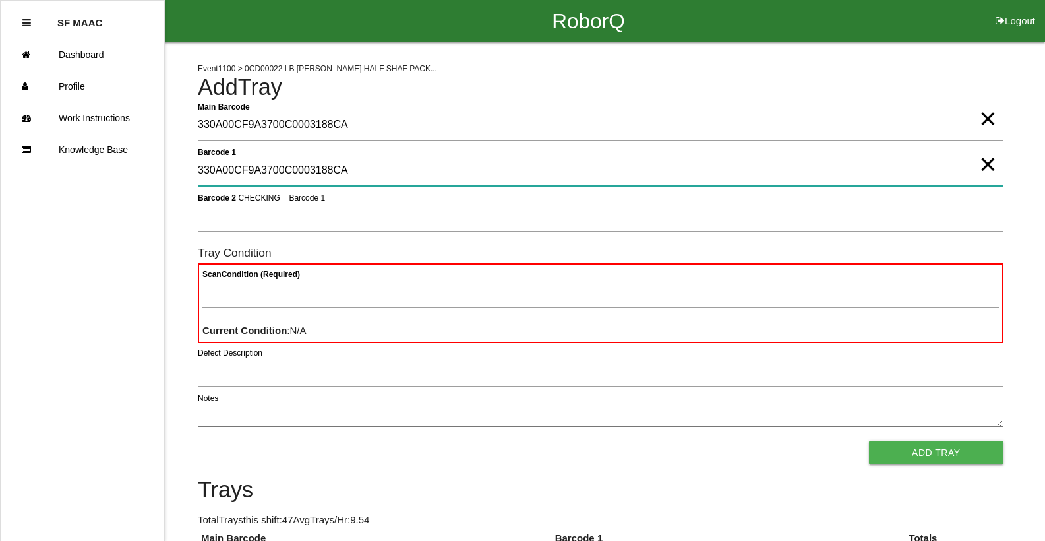
type 1 "330A00CF9A3700C0003188CA"
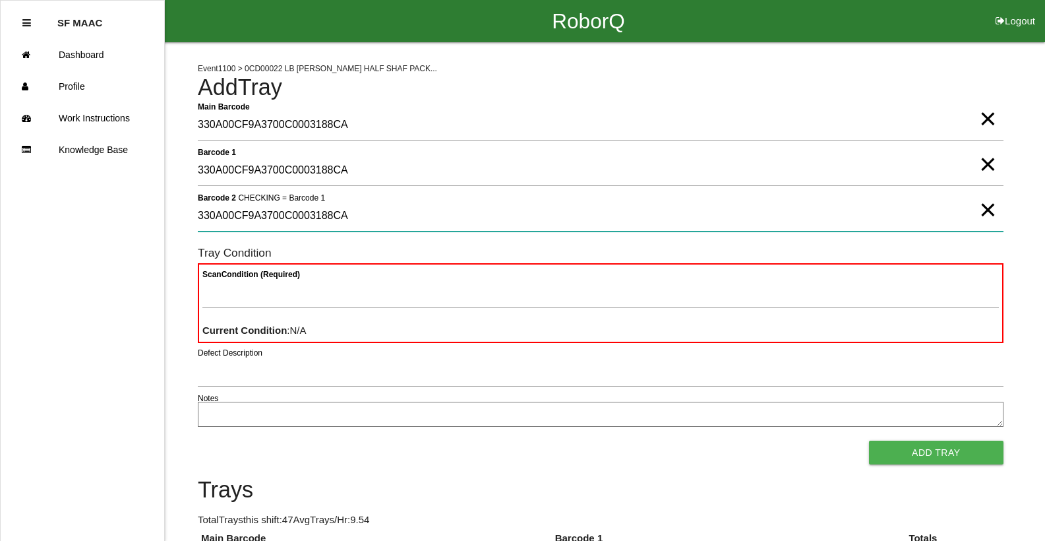
type 2 "330A00CF9A3700C0003188CA"
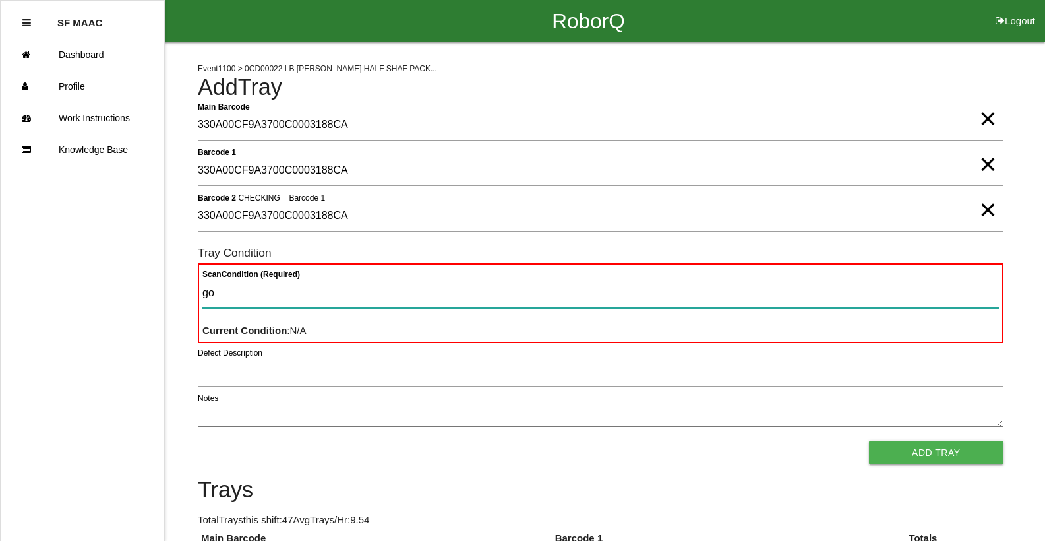
type Condition "goo"
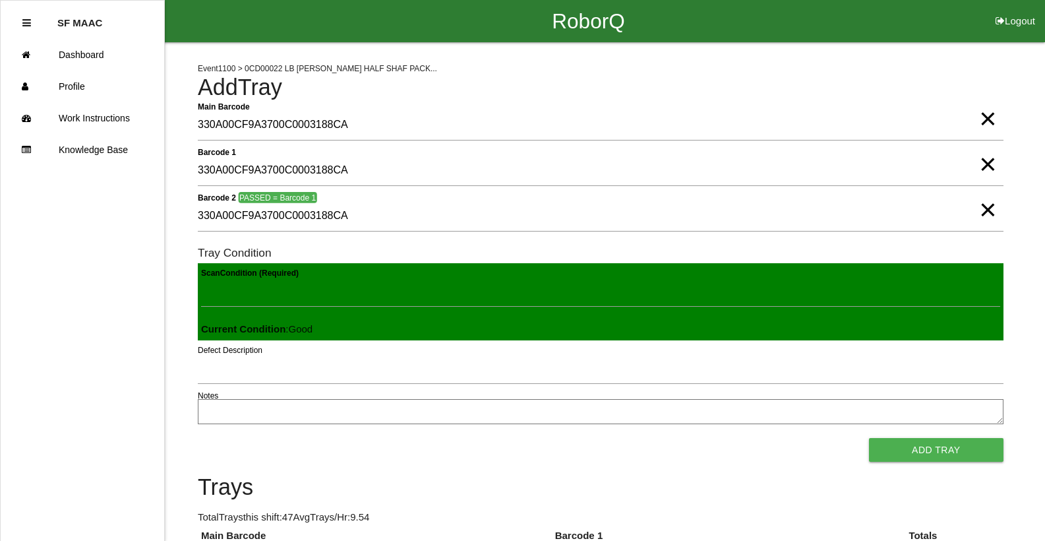
click at [869, 438] on button "Add Tray" at bounding box center [936, 450] width 135 height 24
